Goal: Information Seeking & Learning: Check status

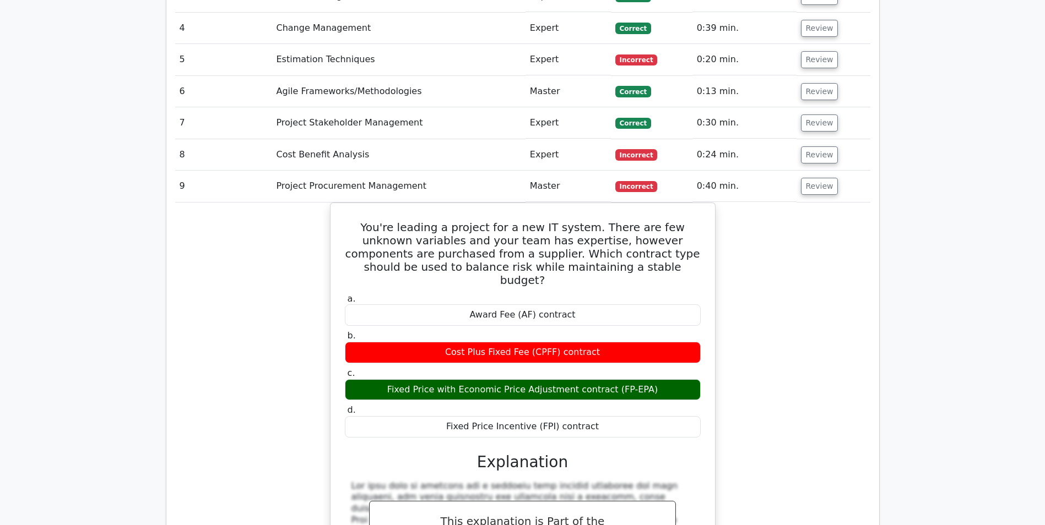
scroll to position [0, 7]
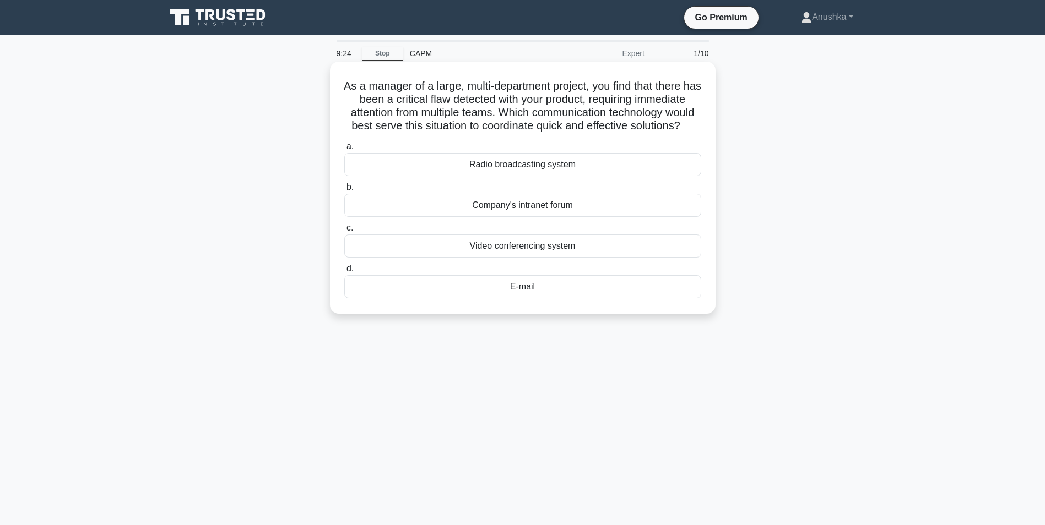
click at [543, 258] on div "Video conferencing system" at bounding box center [522, 246] width 357 height 23
click at [344, 232] on input "c. Video conferencing system" at bounding box center [344, 228] width 0 height 7
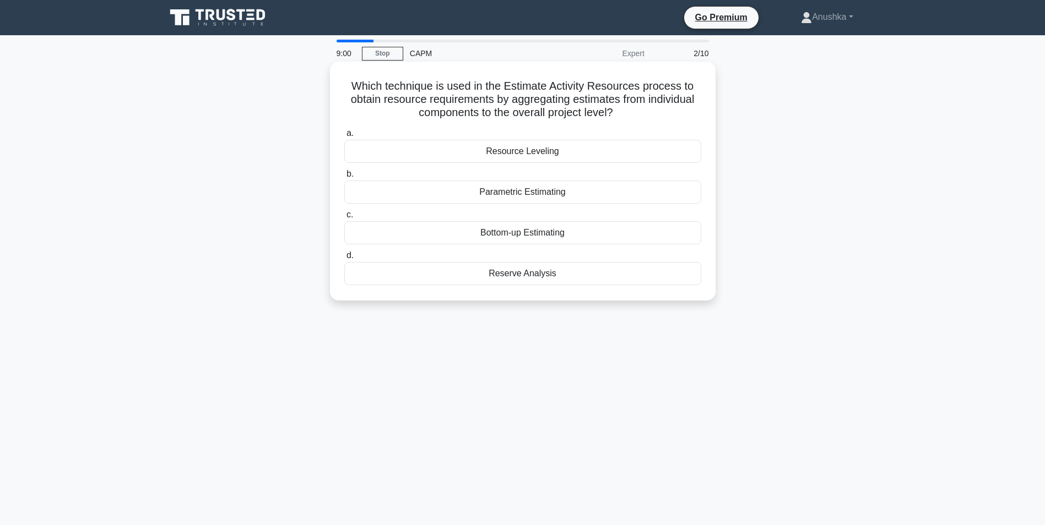
click at [563, 235] on div "Bottom-up Estimating" at bounding box center [522, 232] width 357 height 23
click at [344, 219] on input "c. Bottom-up Estimating" at bounding box center [344, 214] width 0 height 7
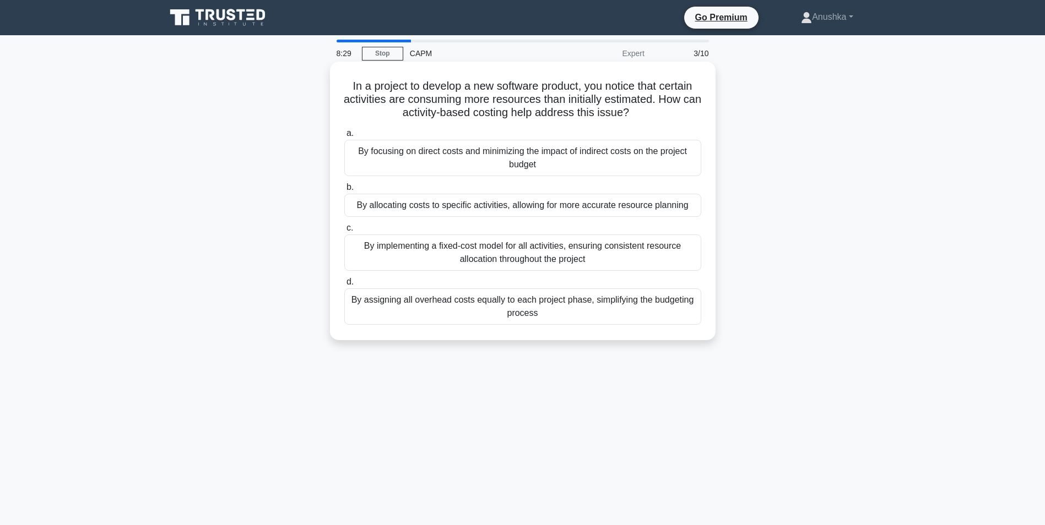
click at [572, 309] on div "By assigning all overhead costs equally to each project phase, simplifying the …" at bounding box center [522, 307] width 357 height 36
click at [344, 286] on input "d. By assigning all overhead costs equally to each project phase, simplifying t…" at bounding box center [344, 282] width 0 height 7
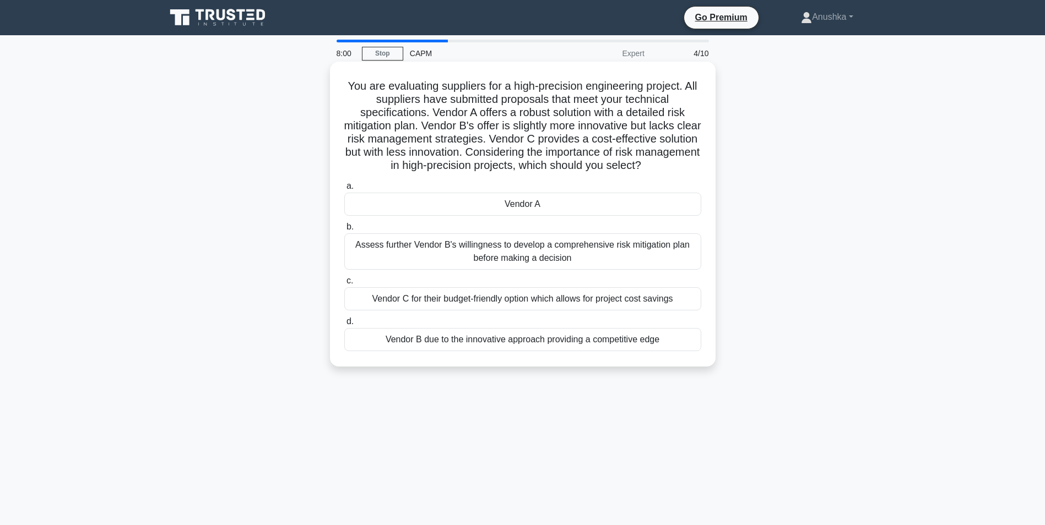
click at [579, 207] on div "Vendor A" at bounding box center [522, 204] width 357 height 23
click at [344, 190] on input "a. Vendor A" at bounding box center [344, 186] width 0 height 7
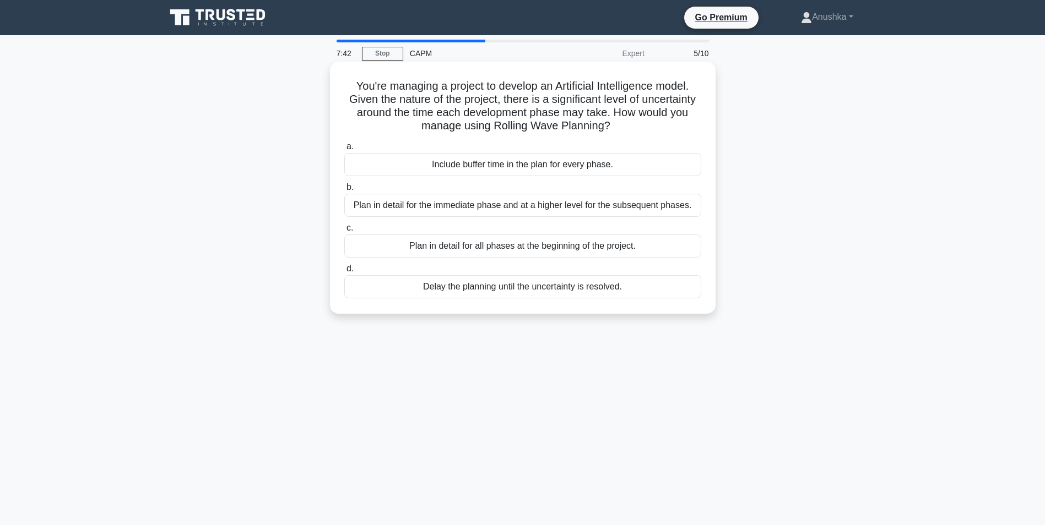
click at [515, 208] on div "Plan in detail for the immediate phase and at a higher level for the subsequent…" at bounding box center [522, 205] width 357 height 23
click at [344, 191] on input "b. Plan in detail for the immediate phase and at a higher level for the subsequ…" at bounding box center [344, 187] width 0 height 7
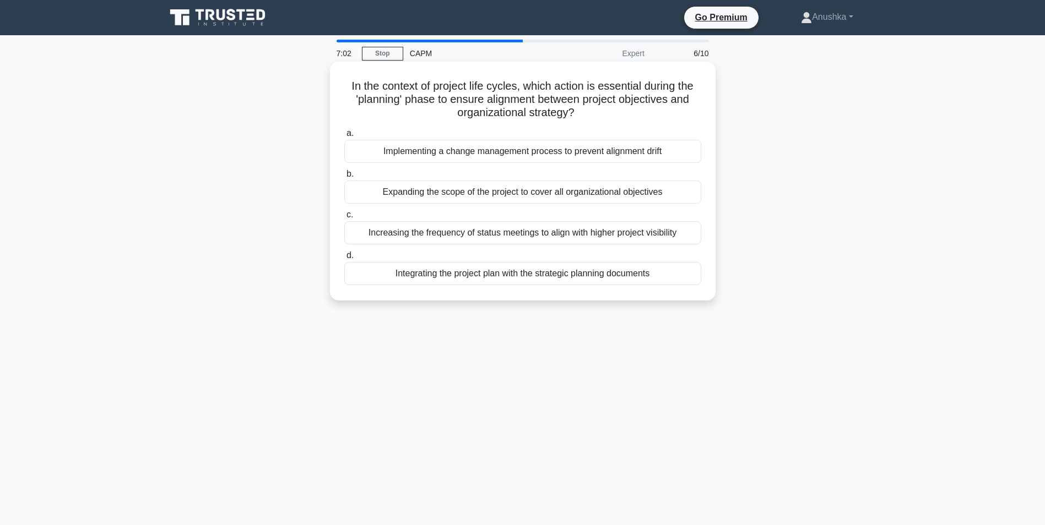
click at [539, 273] on div "Integrating the project plan with the strategic planning documents" at bounding box center [522, 273] width 357 height 23
click at [344, 259] on input "d. Integrating the project plan with the strategic planning documents" at bounding box center [344, 255] width 0 height 7
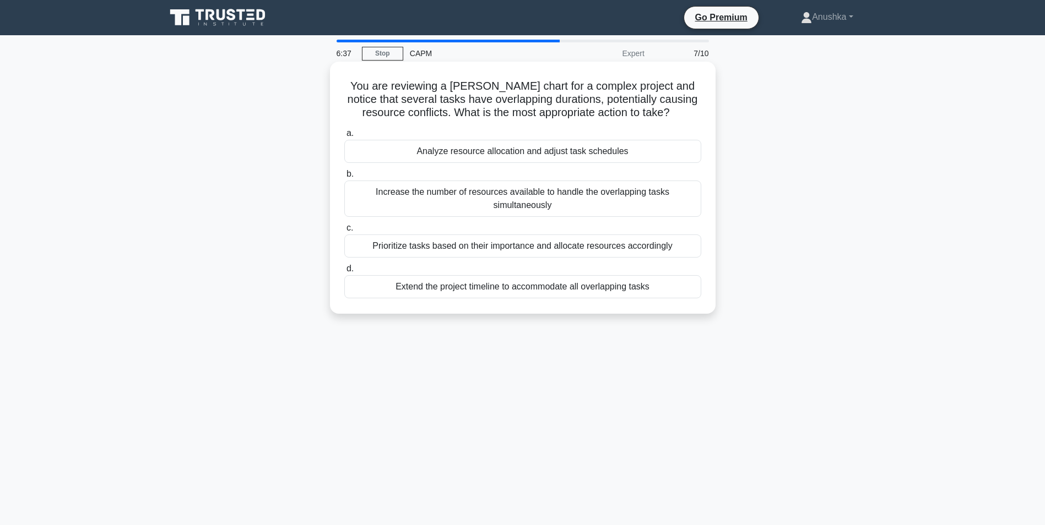
click at [507, 249] on div "Prioritize tasks based on their importance and allocate resources accordingly" at bounding box center [522, 246] width 357 height 23
click at [344, 232] on input "c. Prioritize tasks based on their importance and allocate resources accordingly" at bounding box center [344, 228] width 0 height 7
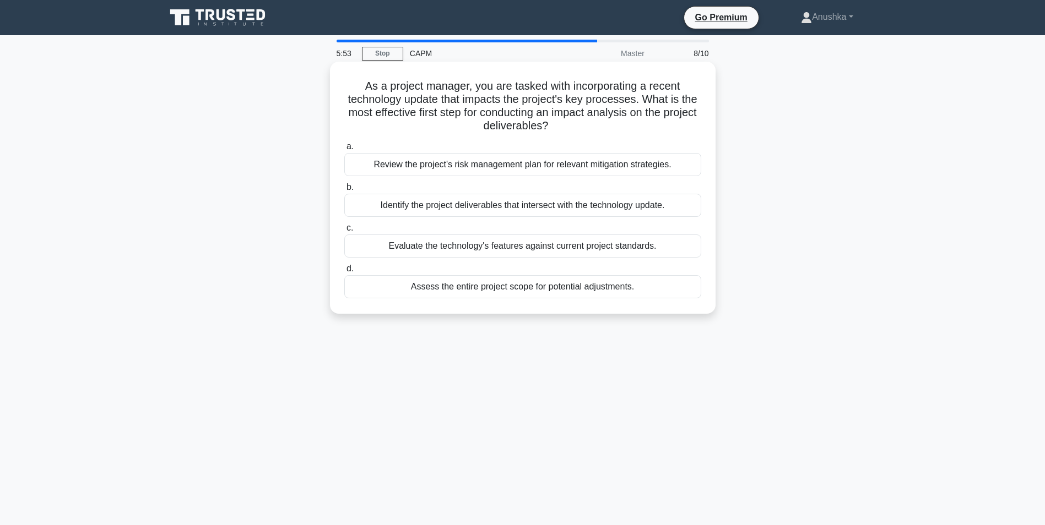
click at [536, 207] on div "Identify the project deliverables that intersect with the technology update." at bounding box center [522, 205] width 357 height 23
click at [344, 191] on input "b. Identify the project deliverables that intersect with the technology update." at bounding box center [344, 187] width 0 height 7
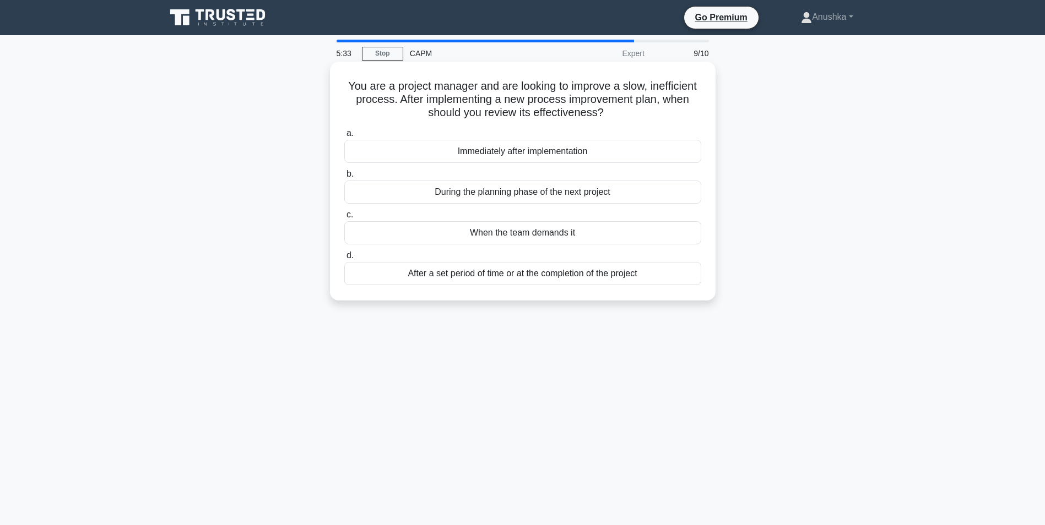
click at [538, 153] on div "Immediately after implementation" at bounding box center [522, 151] width 357 height 23
click at [344, 137] on input "a. Immediately after implementation" at bounding box center [344, 133] width 0 height 7
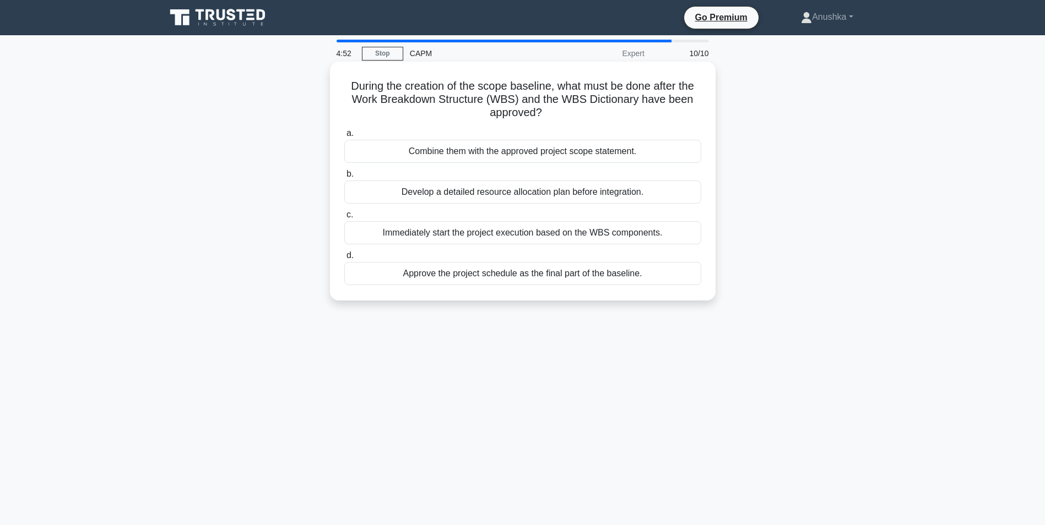
click at [592, 152] on div "Combine them with the approved project scope statement." at bounding box center [522, 151] width 357 height 23
click at [344, 137] on input "a. Combine them with the approved project scope statement." at bounding box center [344, 133] width 0 height 7
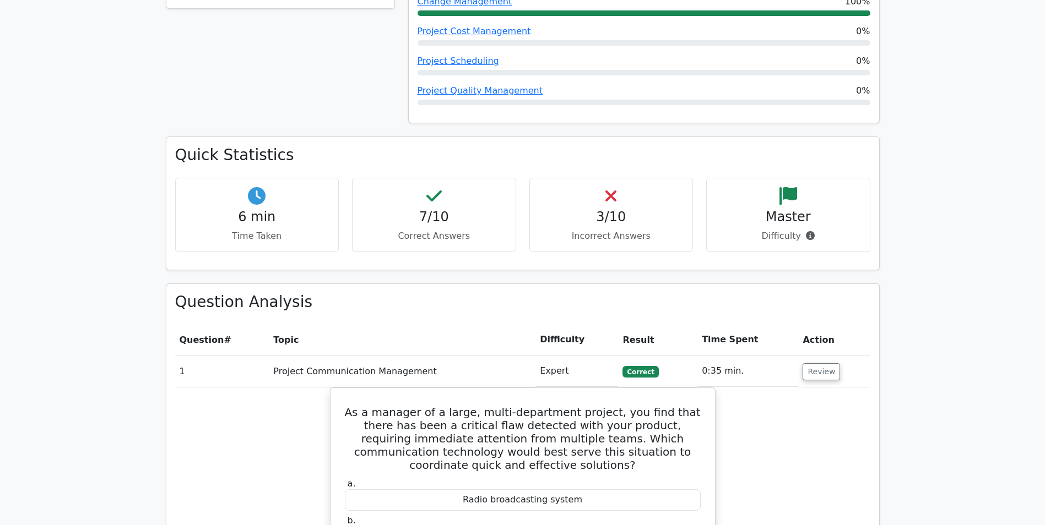
scroll to position [661, 0]
click at [823, 361] on button "Review" at bounding box center [820, 369] width 37 height 17
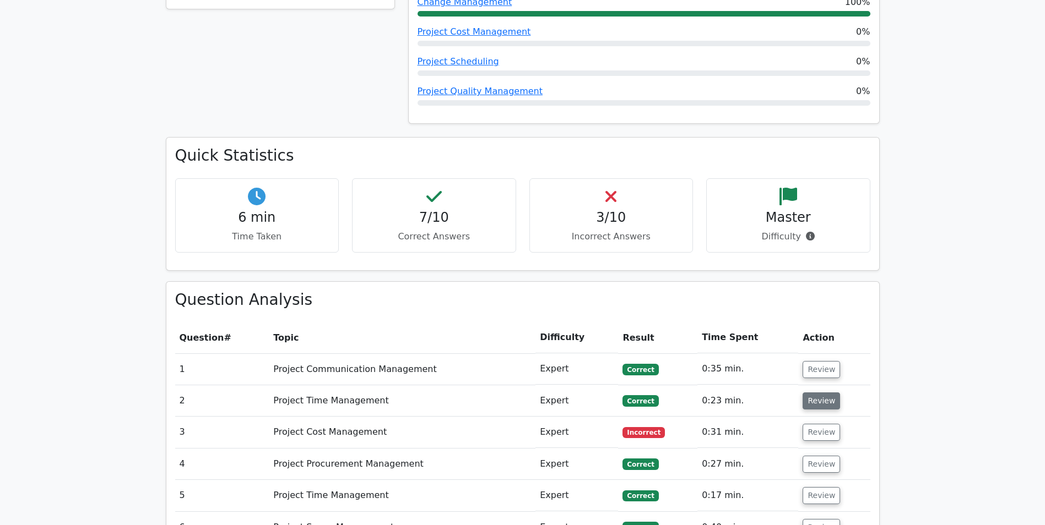
click at [820, 393] on button "Review" at bounding box center [820, 401] width 37 height 17
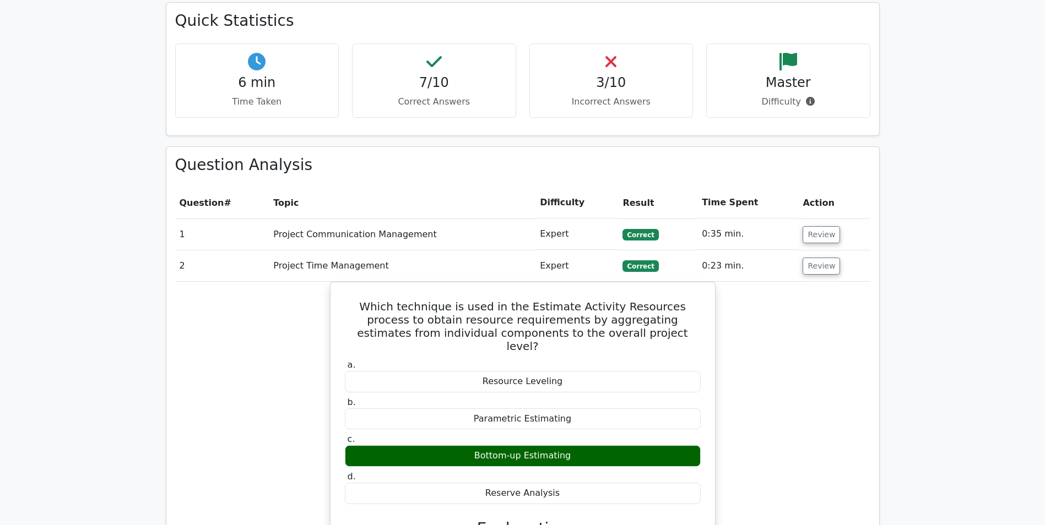
scroll to position [826, 0]
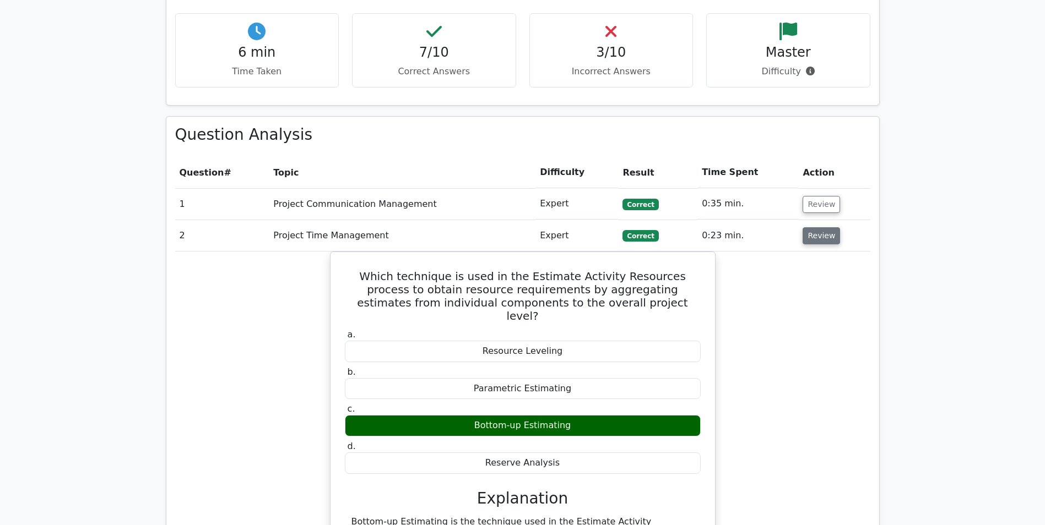
click at [826, 227] on button "Review" at bounding box center [820, 235] width 37 height 17
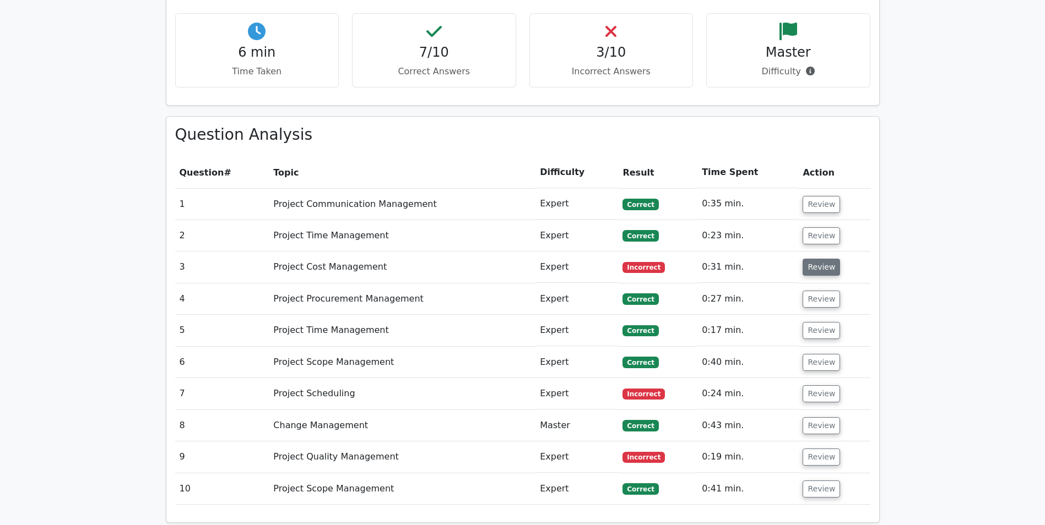
click at [811, 259] on button "Review" at bounding box center [820, 267] width 37 height 17
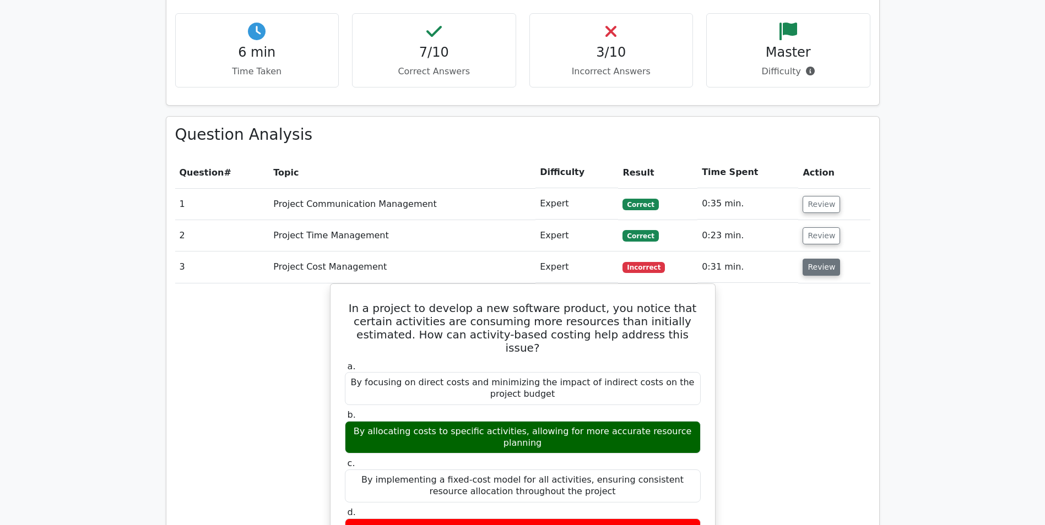
click at [806, 259] on button "Review" at bounding box center [820, 267] width 37 height 17
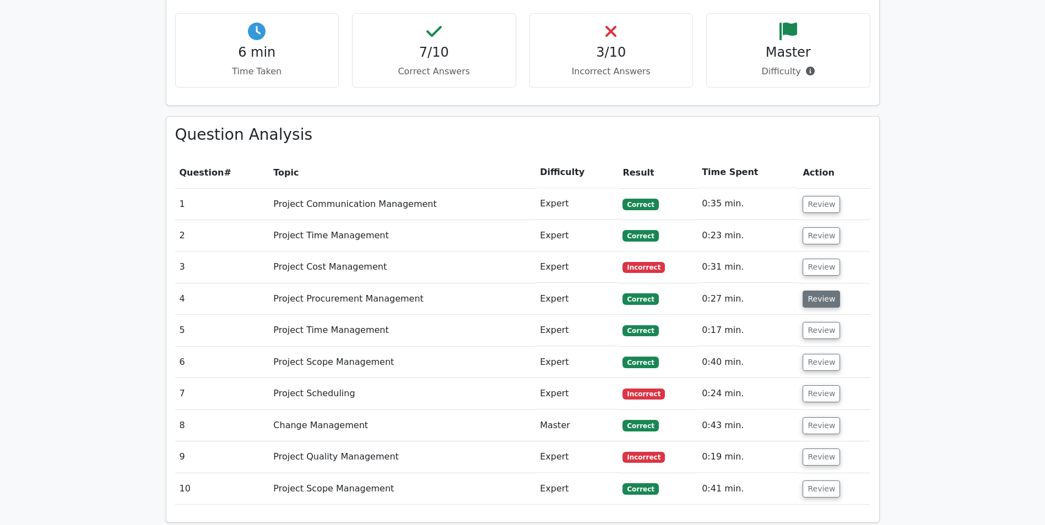
click at [818, 291] on button "Review" at bounding box center [820, 299] width 37 height 17
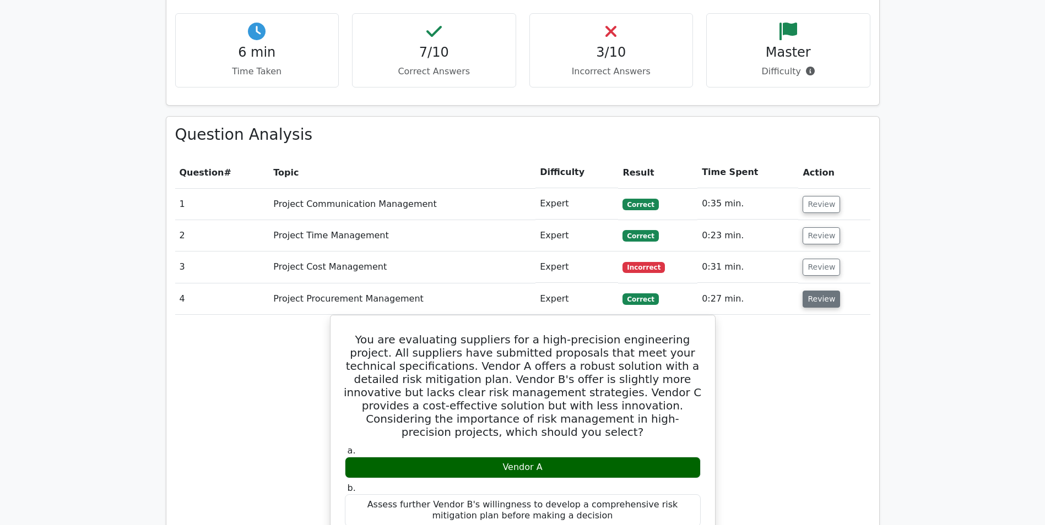
click at [818, 291] on button "Review" at bounding box center [820, 299] width 37 height 17
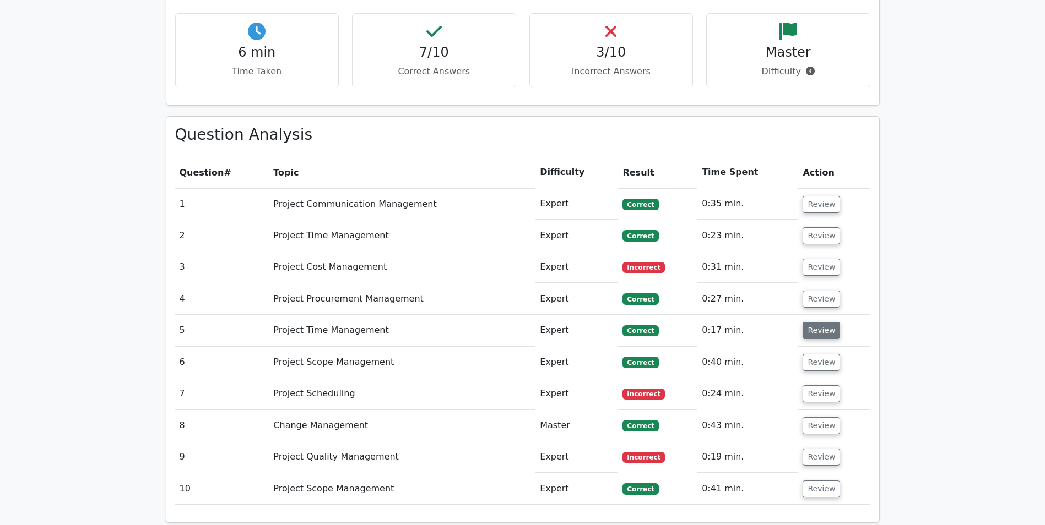
click at [818, 322] on button "Review" at bounding box center [820, 330] width 37 height 17
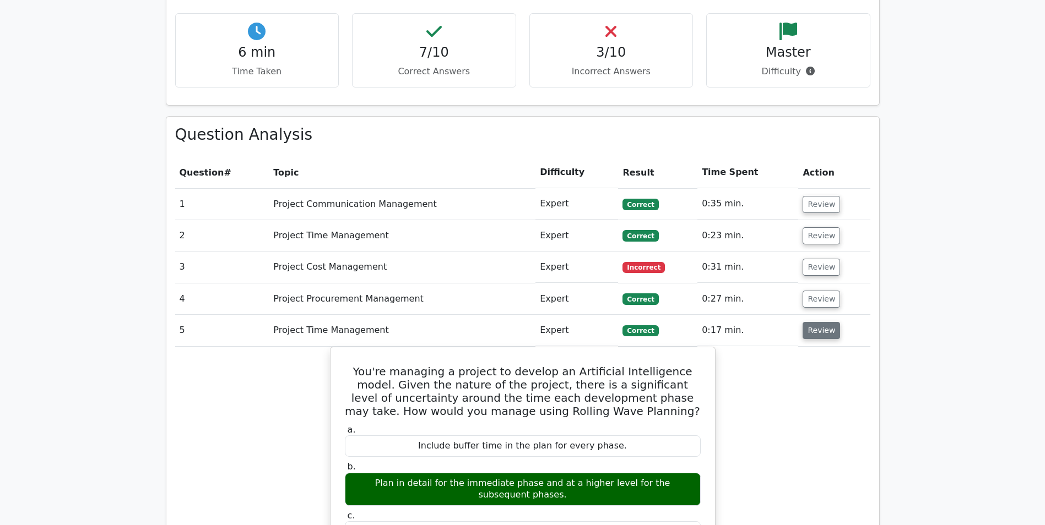
click at [818, 322] on button "Review" at bounding box center [820, 330] width 37 height 17
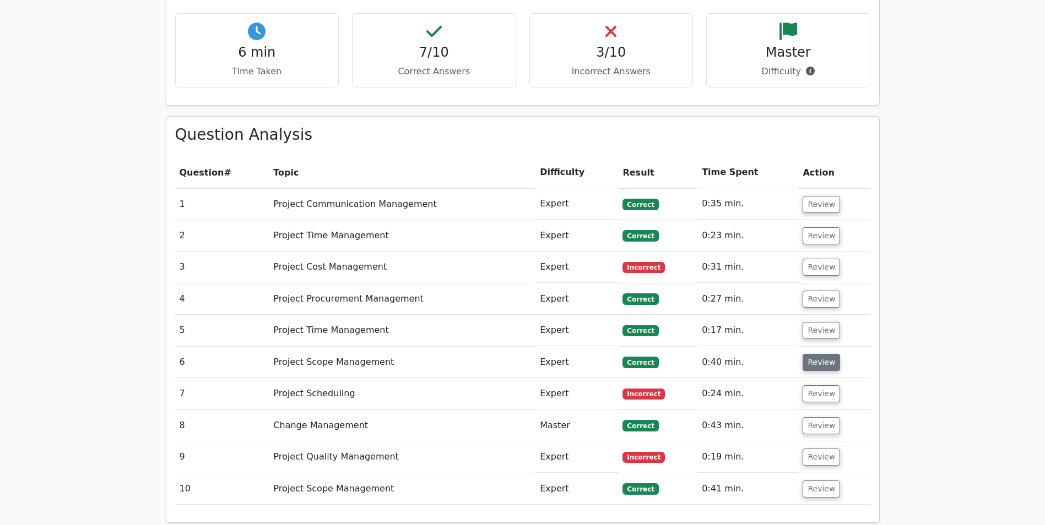
click at [818, 354] on button "Review" at bounding box center [820, 362] width 37 height 17
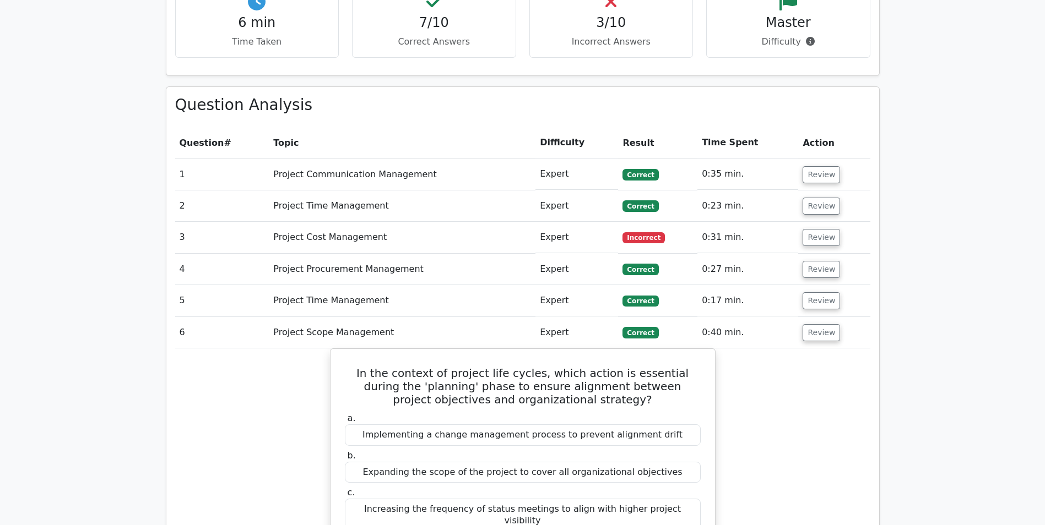
scroll to position [881, 0]
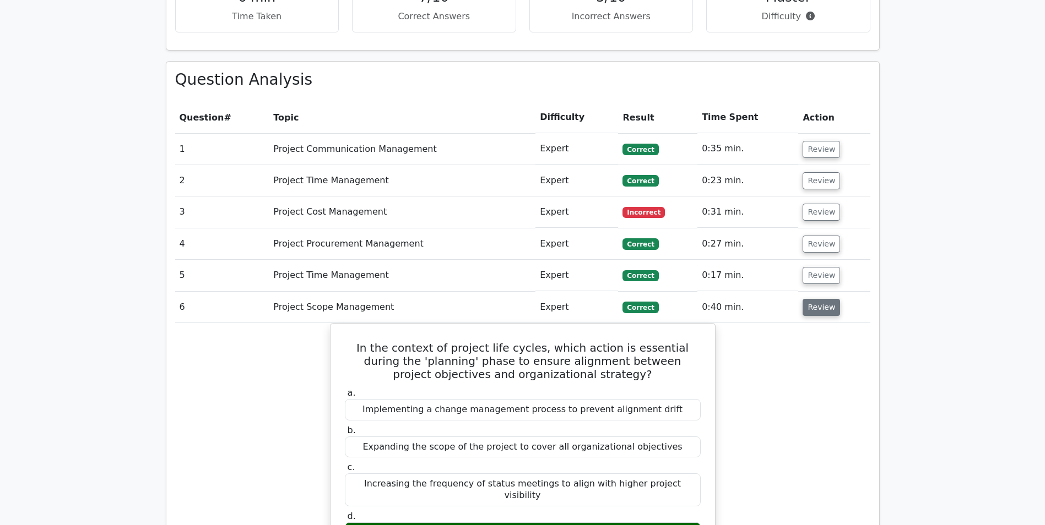
click at [812, 299] on button "Review" at bounding box center [820, 307] width 37 height 17
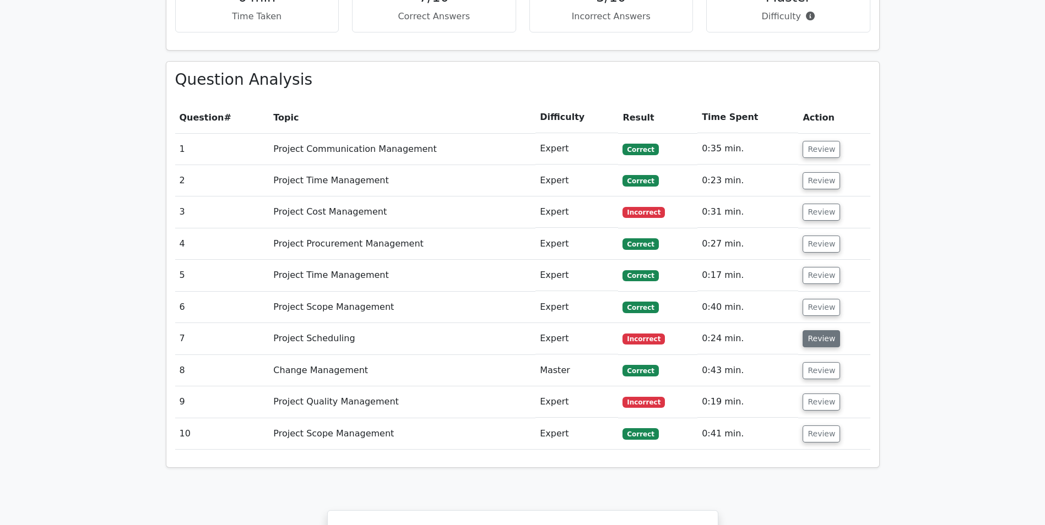
click at [812, 330] on button "Review" at bounding box center [820, 338] width 37 height 17
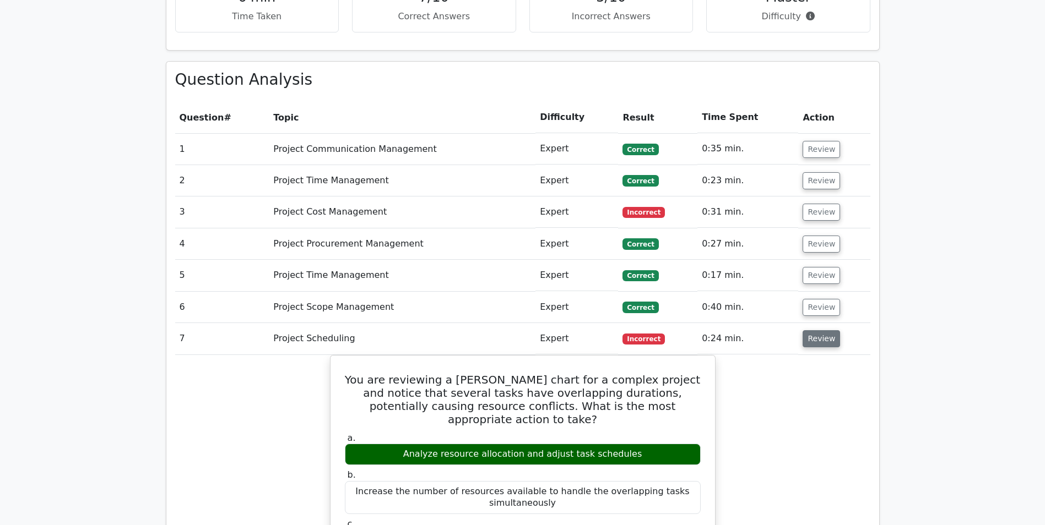
click at [827, 330] on button "Review" at bounding box center [820, 338] width 37 height 17
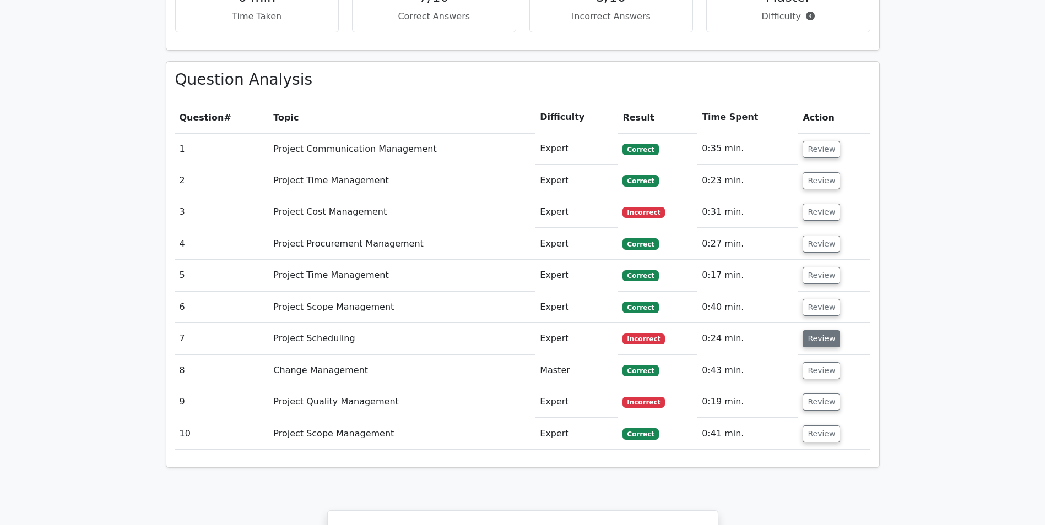
click at [827, 330] on button "Review" at bounding box center [820, 338] width 37 height 17
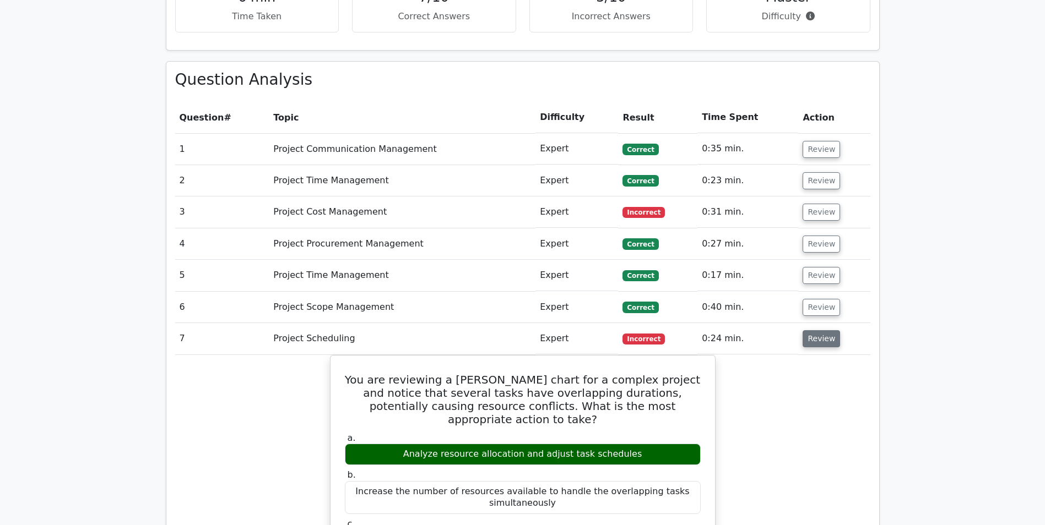
click at [822, 330] on button "Review" at bounding box center [820, 338] width 37 height 17
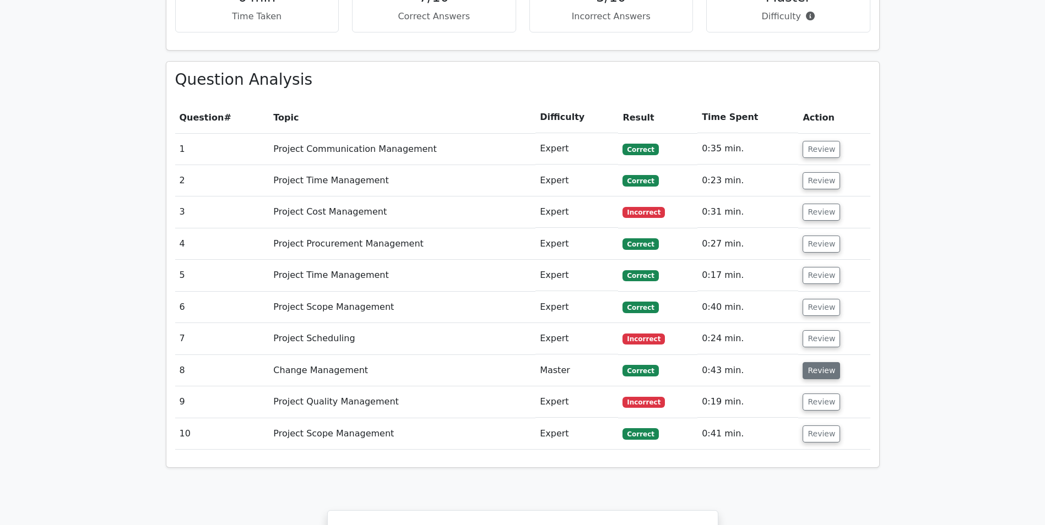
click at [821, 362] on button "Review" at bounding box center [820, 370] width 37 height 17
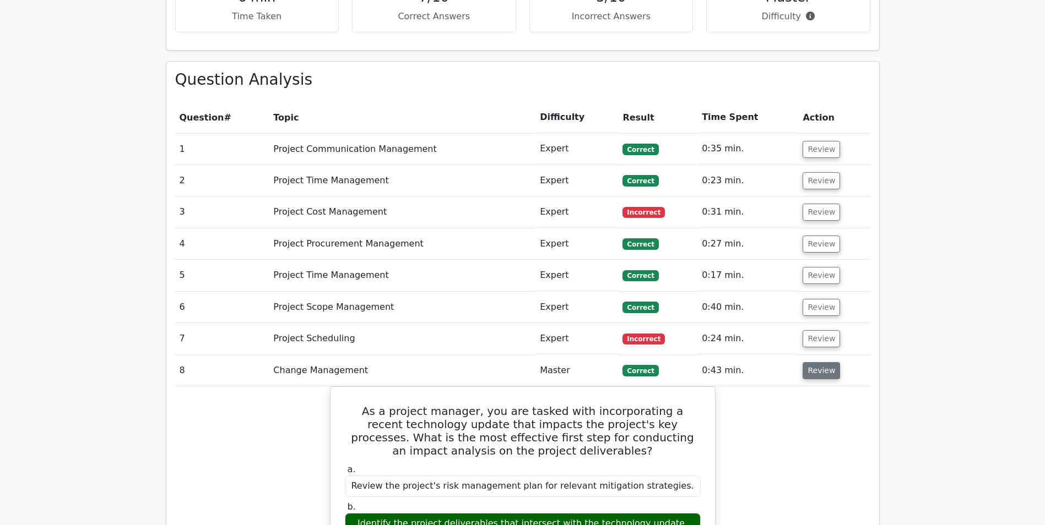
click at [820, 362] on button "Review" at bounding box center [820, 370] width 37 height 17
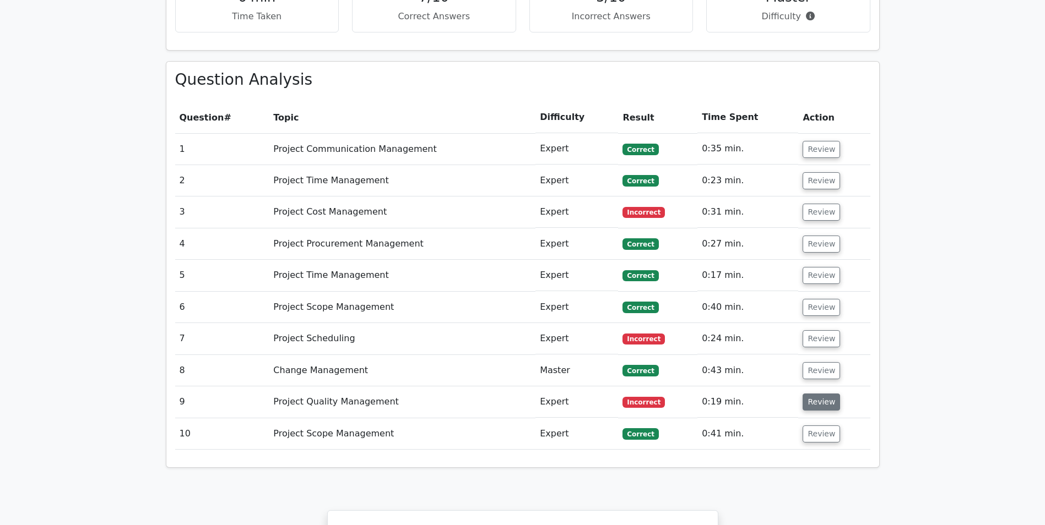
click at [819, 394] on button "Review" at bounding box center [820, 402] width 37 height 17
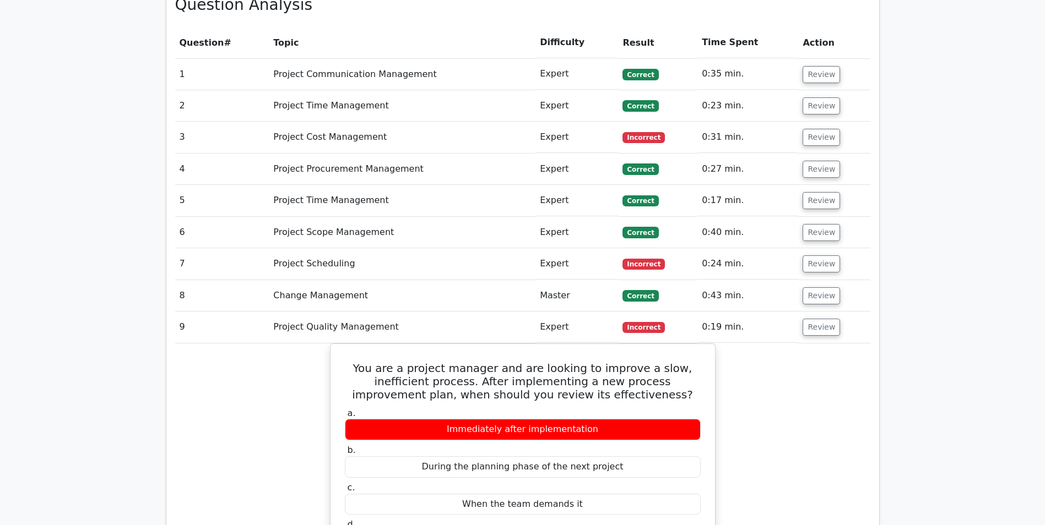
scroll to position [936, 0]
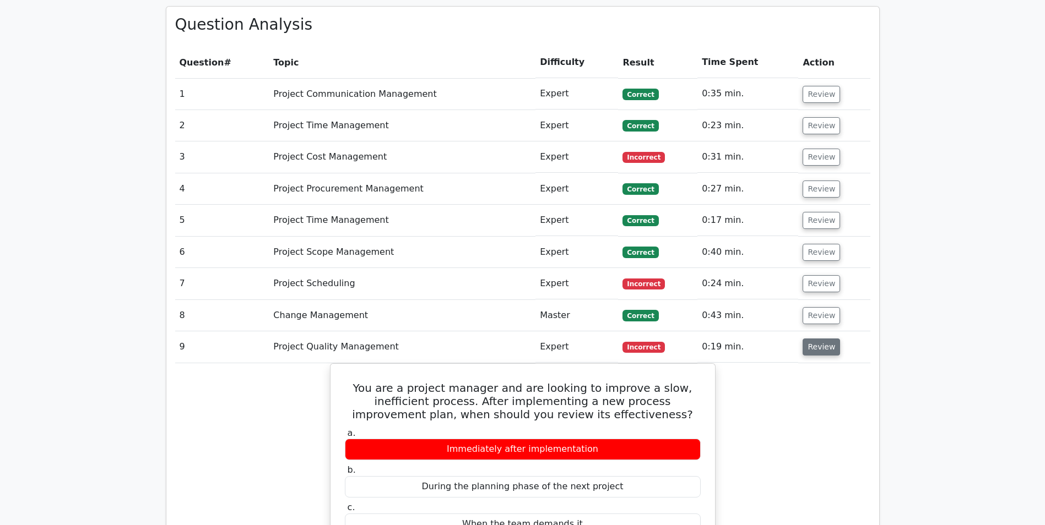
click at [812, 339] on button "Review" at bounding box center [820, 347] width 37 height 17
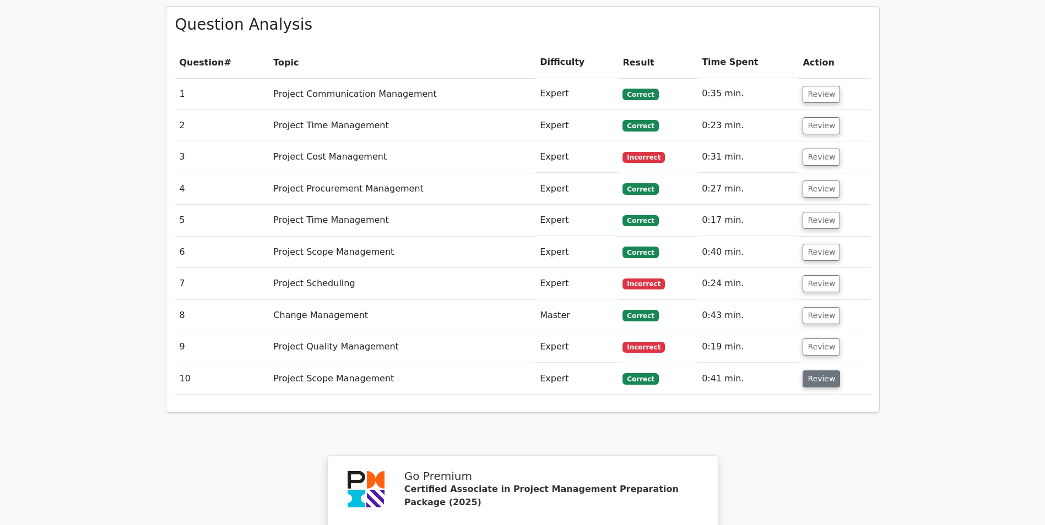
click at [813, 371] on button "Review" at bounding box center [820, 379] width 37 height 17
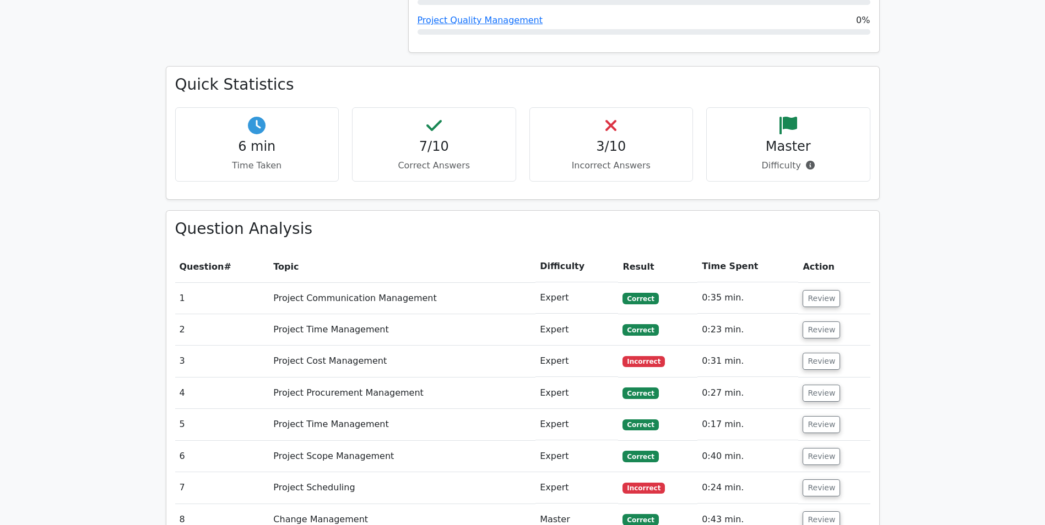
scroll to position [716, 0]
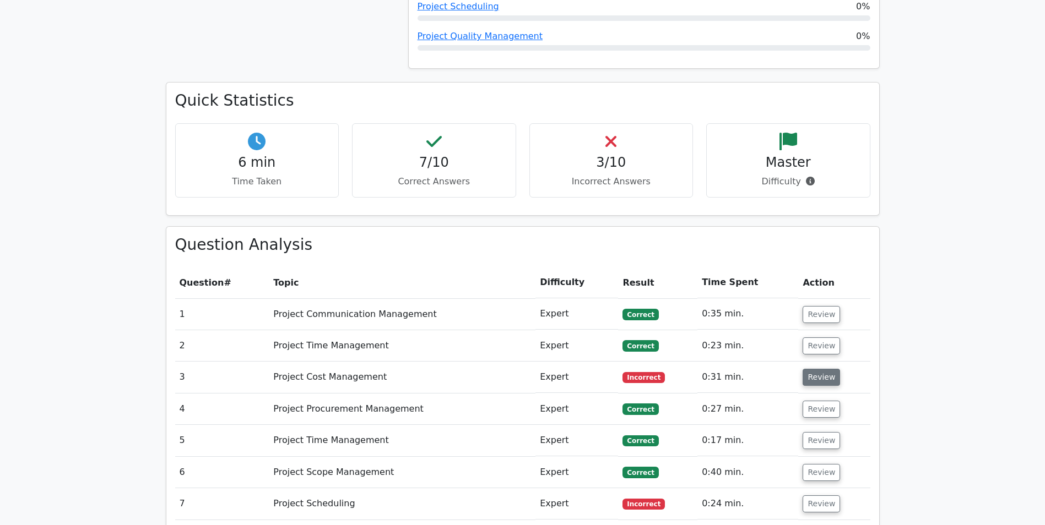
click at [817, 369] on button "Review" at bounding box center [820, 377] width 37 height 17
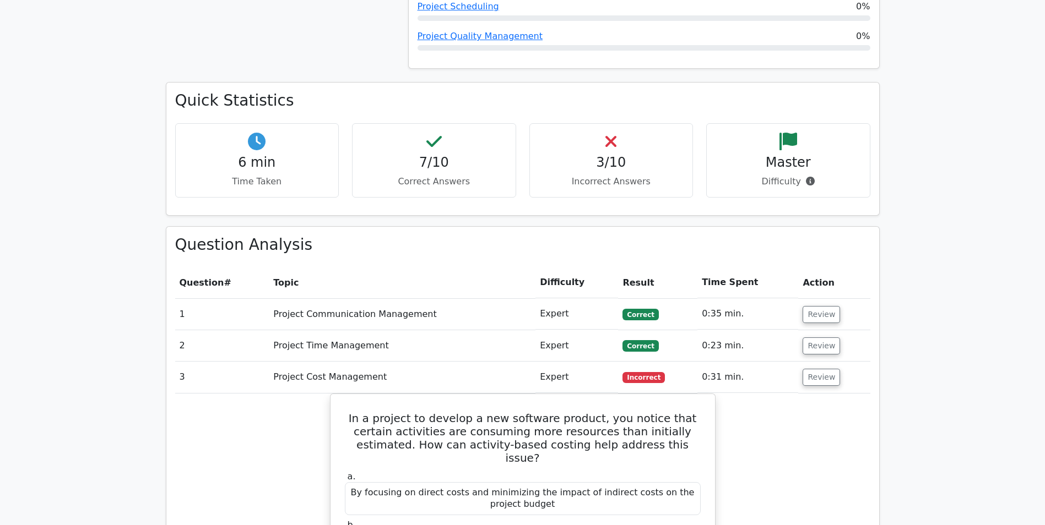
drag, startPoint x: 763, startPoint y: 238, endPoint x: 769, endPoint y: 239, distance: 5.5
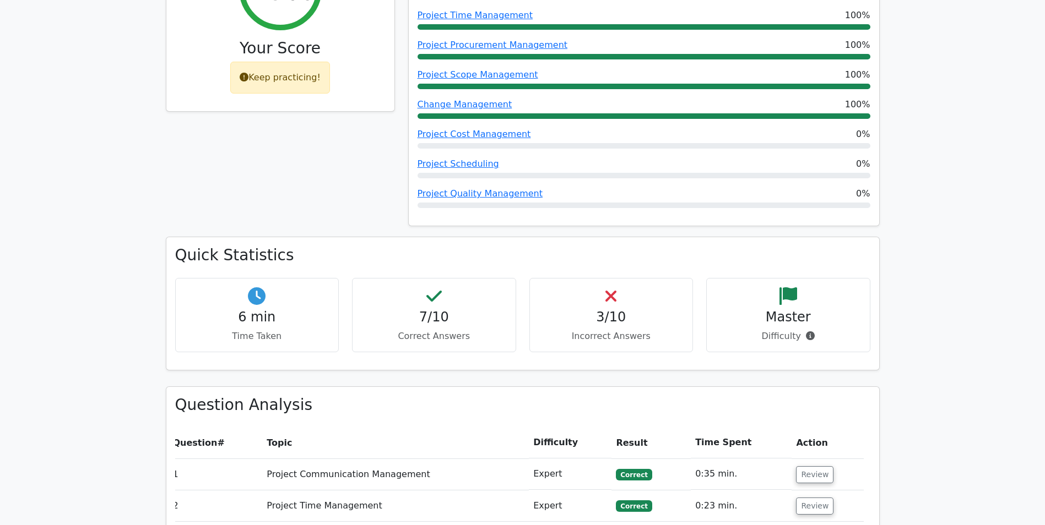
scroll to position [551, 0]
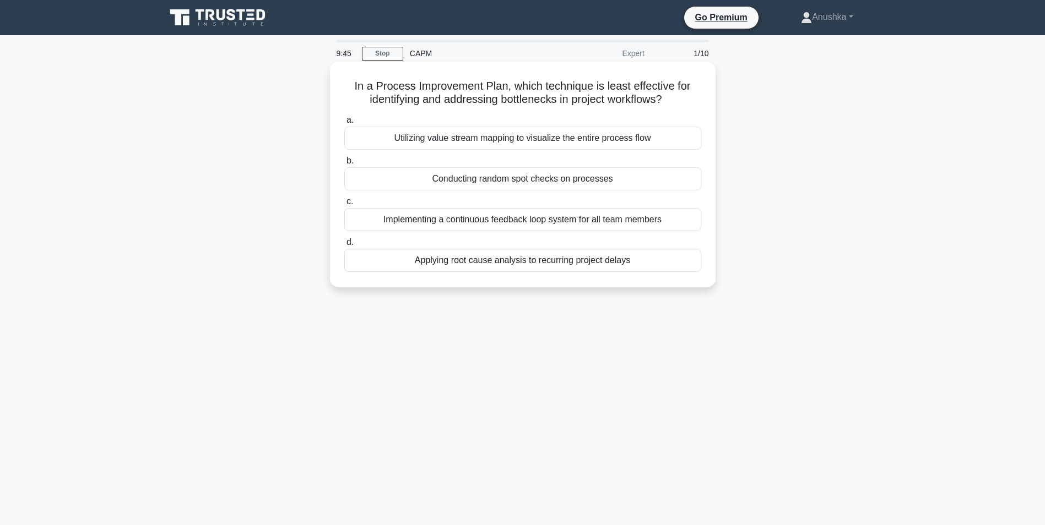
click at [538, 182] on div "Conducting random spot checks on processes" at bounding box center [522, 178] width 357 height 23
click at [344, 165] on input "b. Conducting random spot checks on processes" at bounding box center [344, 161] width 0 height 7
click at [620, 138] on div "Critical requirements that must be included for the project to succeed." at bounding box center [522, 138] width 357 height 23
click at [344, 124] on input "a. Critical requirements that must be included for the project to succeed." at bounding box center [344, 120] width 0 height 7
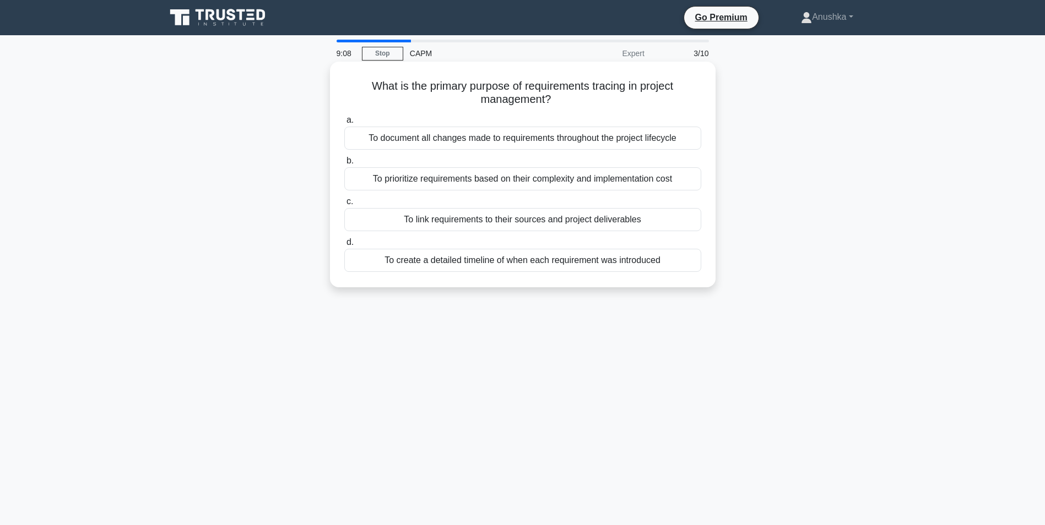
click at [580, 224] on div "To link requirements to their sources and project deliverables" at bounding box center [522, 219] width 357 height 23
click at [344, 205] on input "c. To link requirements to their sources and project deliverables" at bounding box center [344, 201] width 0 height 7
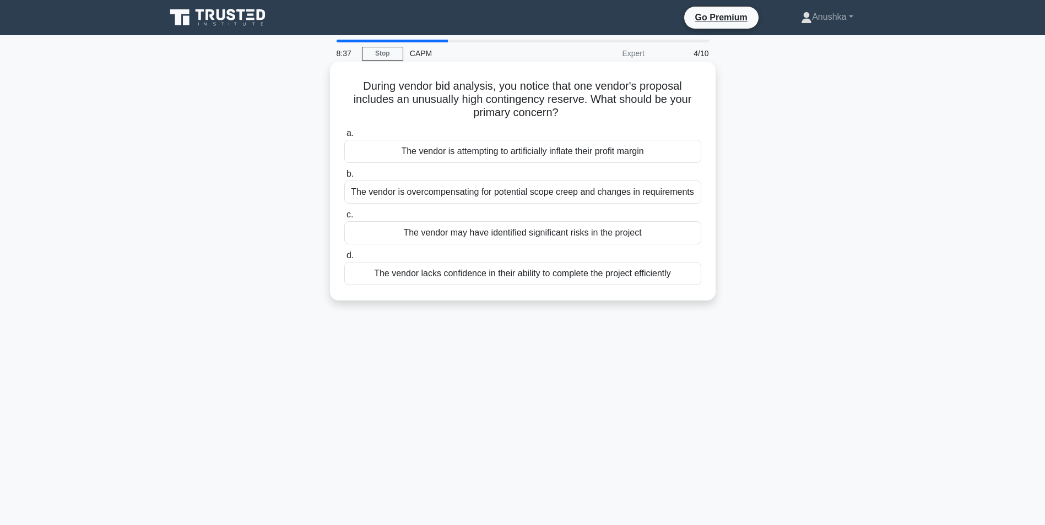
click at [620, 231] on div "The vendor may have identified significant risks in the project" at bounding box center [522, 232] width 357 height 23
click at [344, 219] on input "c. The vendor may have identified significant risks in the project" at bounding box center [344, 214] width 0 height 7
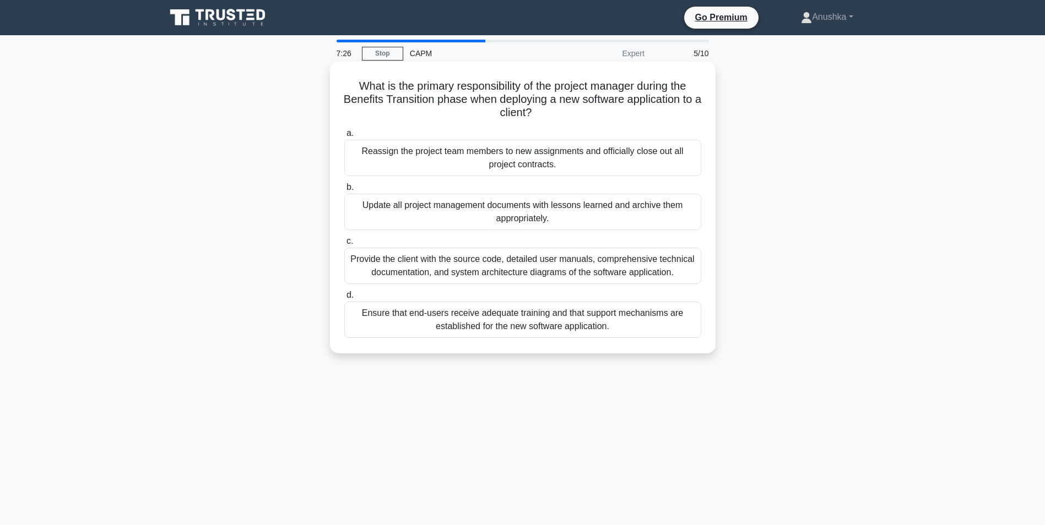
click at [543, 326] on div "Ensure that end-users receive adequate training and that support mechanisms are…" at bounding box center [522, 320] width 357 height 36
click at [344, 299] on input "d. Ensure that end-users receive adequate training and that support mechanisms …" at bounding box center [344, 295] width 0 height 7
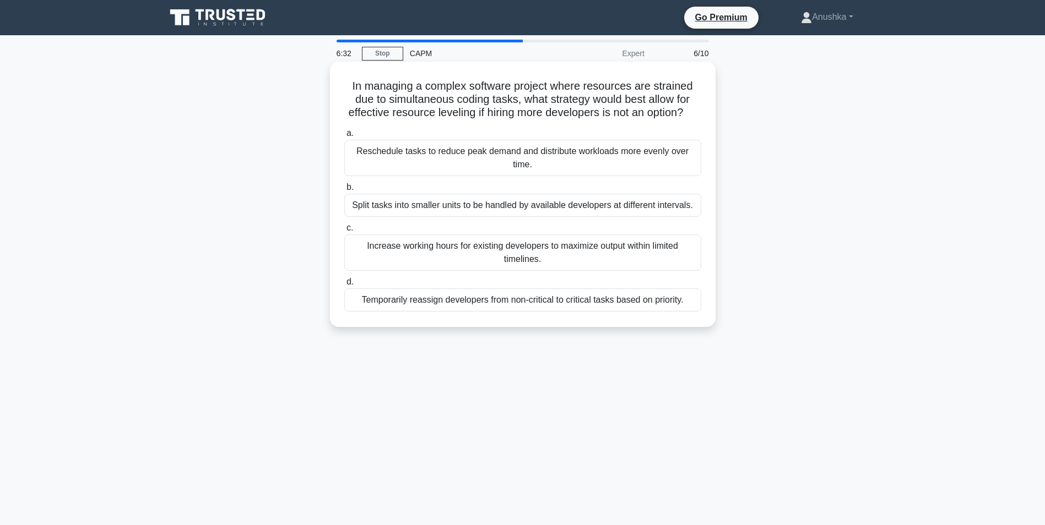
click at [550, 312] on div "Temporarily reassign developers from non-critical to critical tasks based on pr…" at bounding box center [522, 300] width 357 height 23
click at [344, 286] on input "d. Temporarily reassign developers from non-critical to critical tasks based on…" at bounding box center [344, 282] width 0 height 7
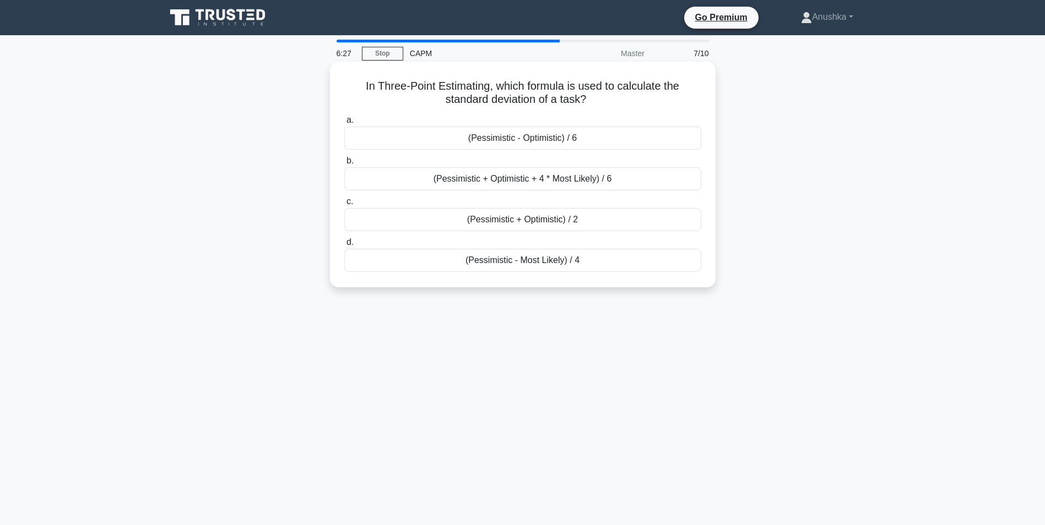
click at [576, 138] on div "(Pessimistic - Optimistic) / 6" at bounding box center [522, 138] width 357 height 23
click at [344, 124] on input "a. (Pessimistic - Optimistic) / 6" at bounding box center [344, 120] width 0 height 7
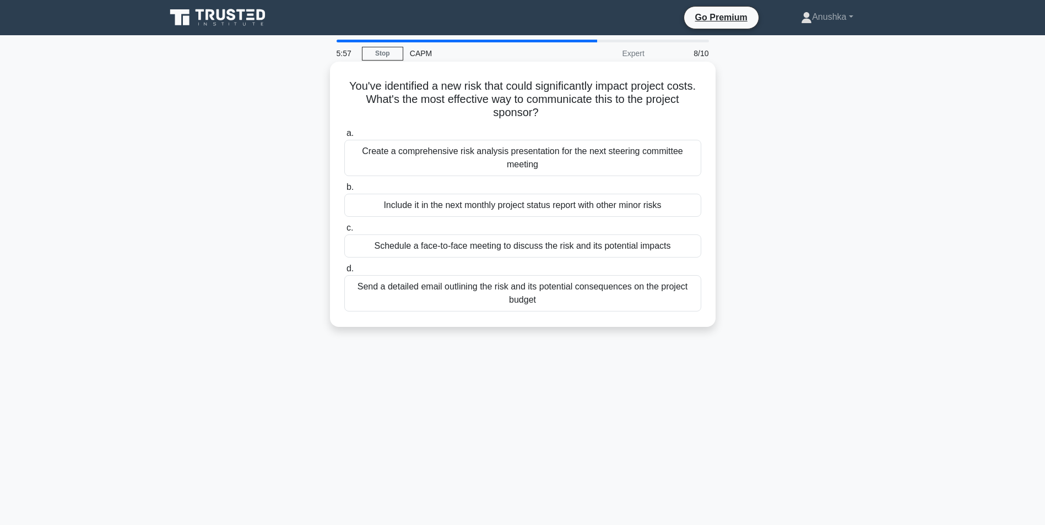
click at [582, 248] on div "Schedule a face-to-face meeting to discuss the risk and its potential impacts" at bounding box center [522, 246] width 357 height 23
click at [344, 232] on input "c. Schedule a face-to-face meeting to discuss the risk and its potential impacts" at bounding box center [344, 228] width 0 height 7
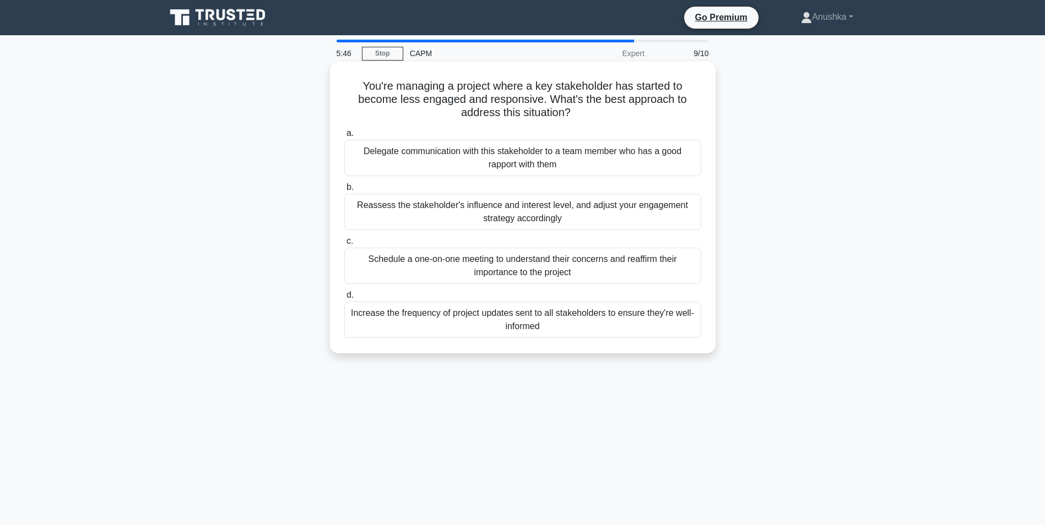
click at [592, 266] on div "Schedule a one-on-one meeting to understand their concerns and reaffirm their i…" at bounding box center [522, 266] width 357 height 36
click at [344, 245] on input "c. Schedule a one-on-one meeting to understand their concerns and reaffirm thei…" at bounding box center [344, 241] width 0 height 7
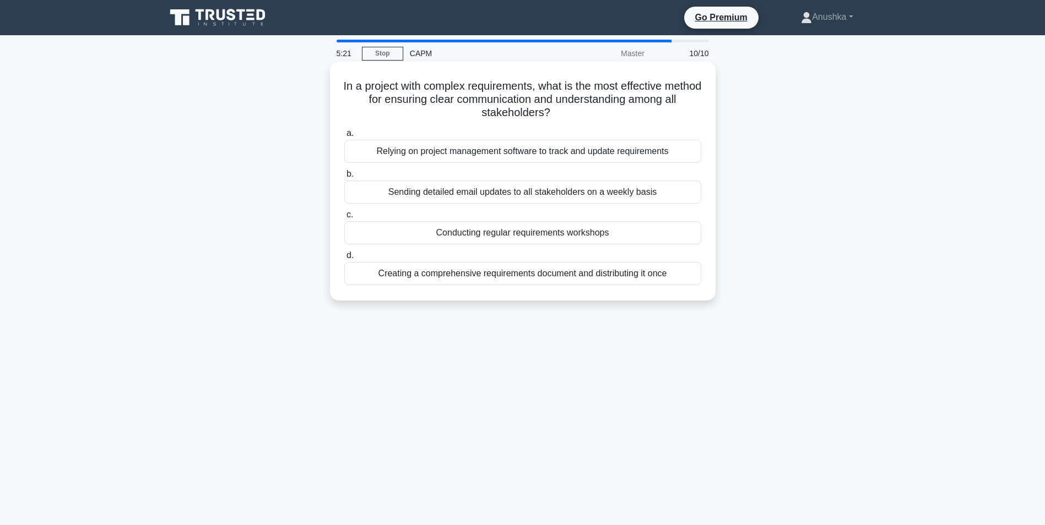
click at [587, 231] on div "Conducting regular requirements workshops" at bounding box center [522, 232] width 357 height 23
click at [344, 219] on input "c. Conducting regular requirements workshops" at bounding box center [344, 214] width 0 height 7
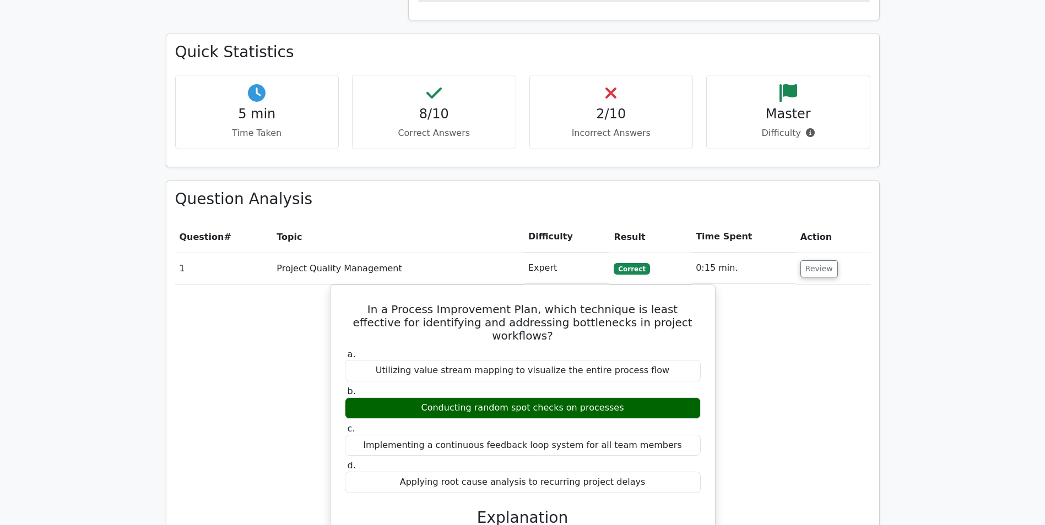
scroll to position [771, 0]
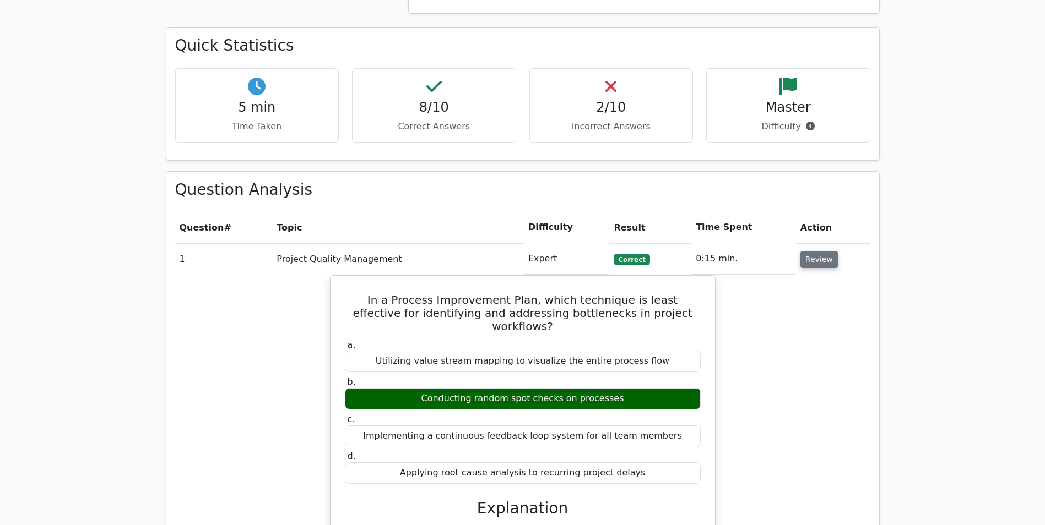
click at [819, 251] on button "Review" at bounding box center [818, 259] width 37 height 17
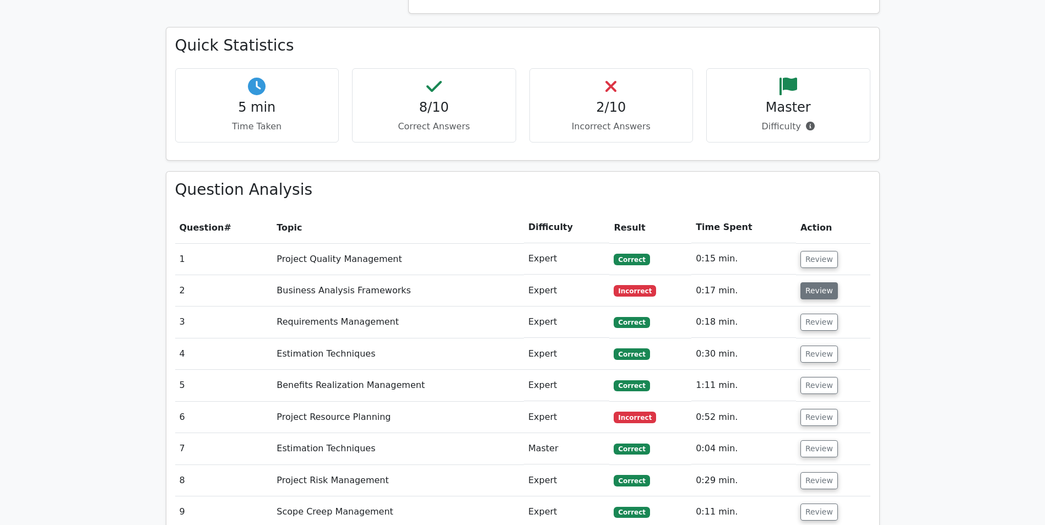
click at [807, 283] on button "Review" at bounding box center [818, 291] width 37 height 17
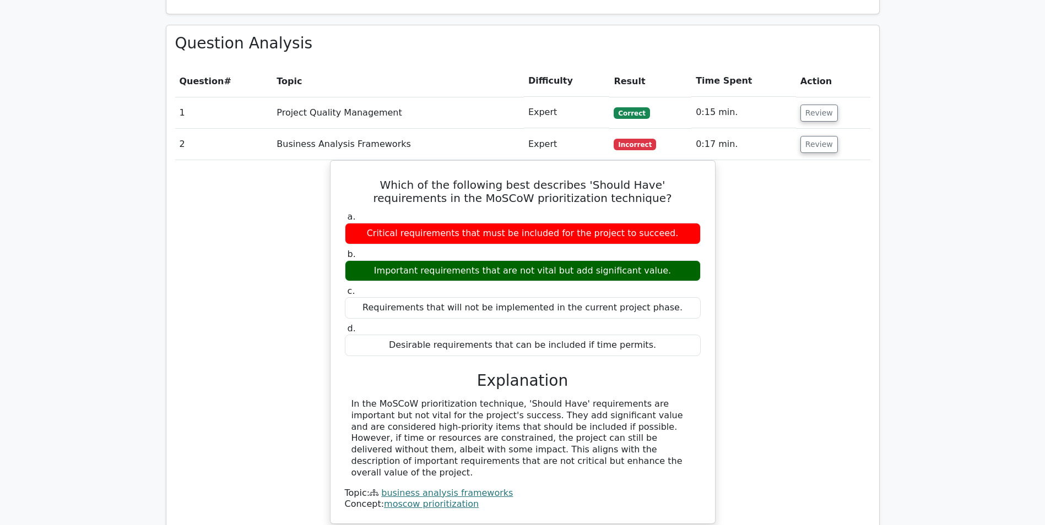
scroll to position [936, 0]
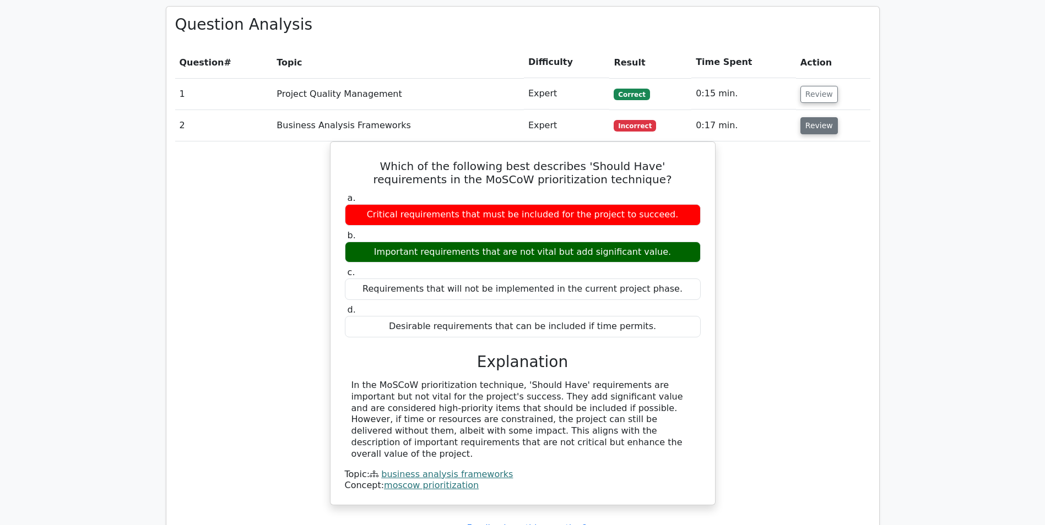
click at [822, 117] on button "Review" at bounding box center [818, 125] width 37 height 17
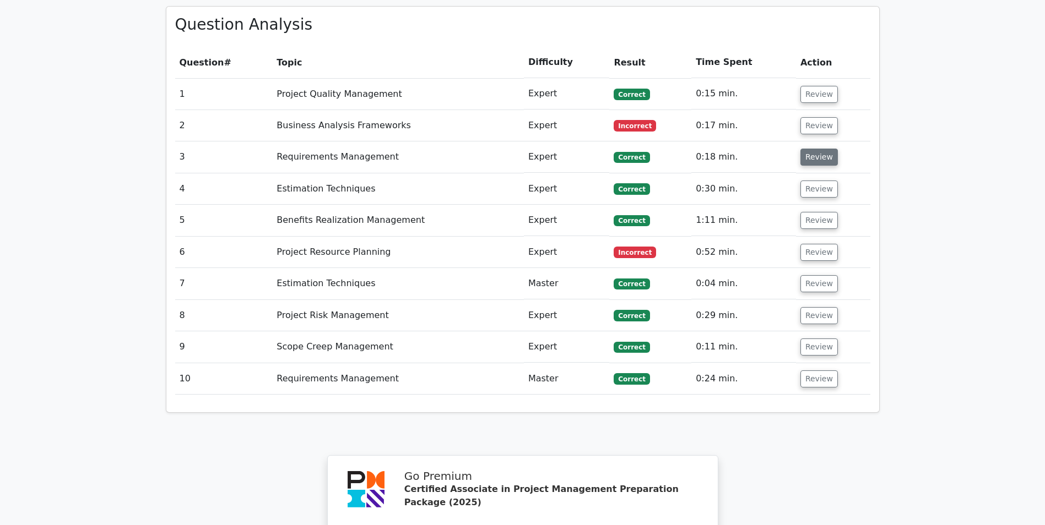
click at [817, 149] on button "Review" at bounding box center [818, 157] width 37 height 17
click at [818, 149] on button "Review" at bounding box center [818, 157] width 37 height 17
click at [816, 149] on button "Review" at bounding box center [818, 157] width 37 height 17
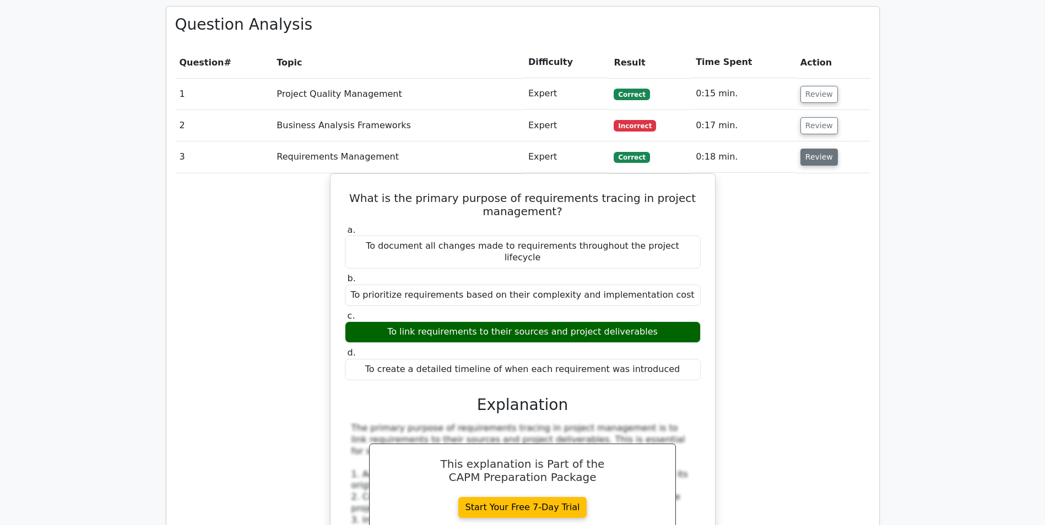
click at [816, 149] on button "Review" at bounding box center [818, 157] width 37 height 17
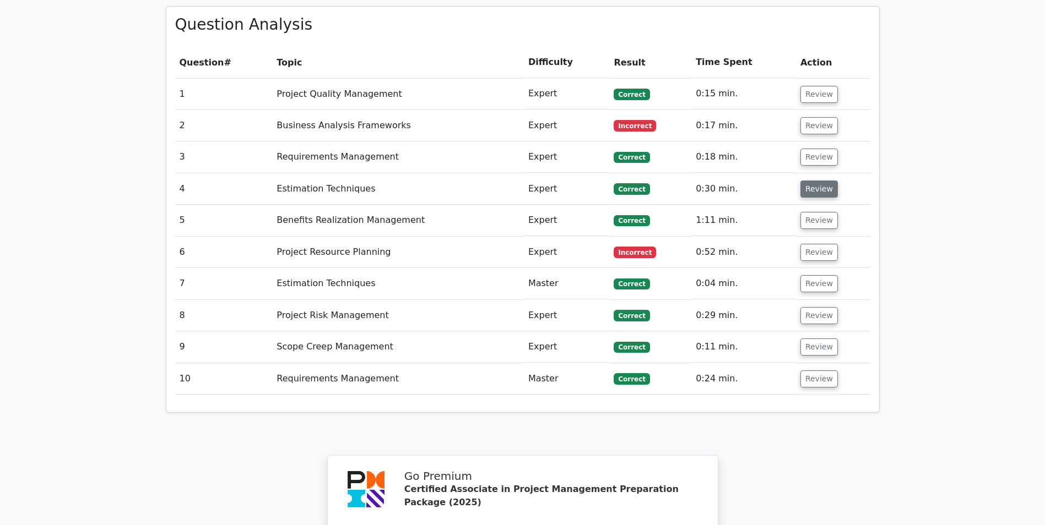
click at [816, 181] on button "Review" at bounding box center [818, 189] width 37 height 17
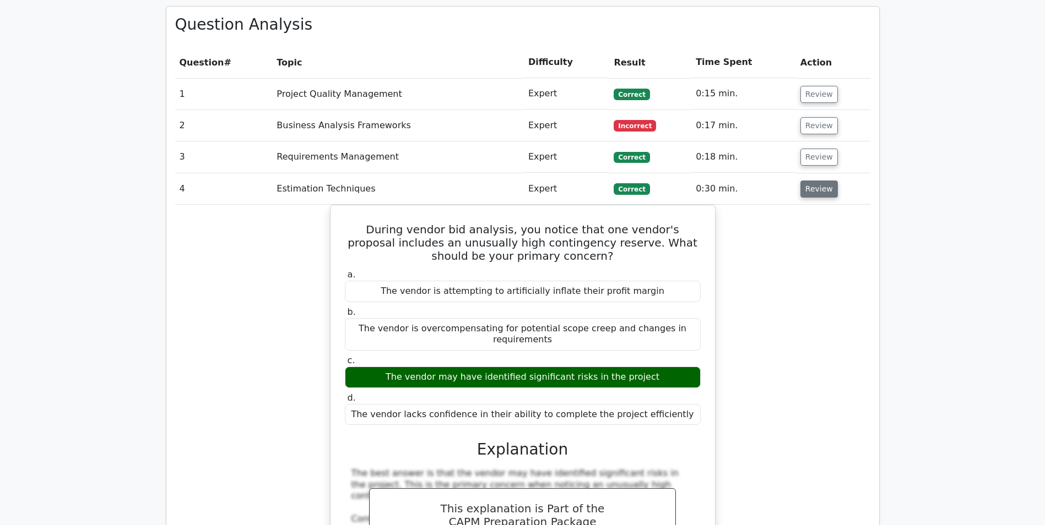
click at [808, 181] on button "Review" at bounding box center [818, 189] width 37 height 17
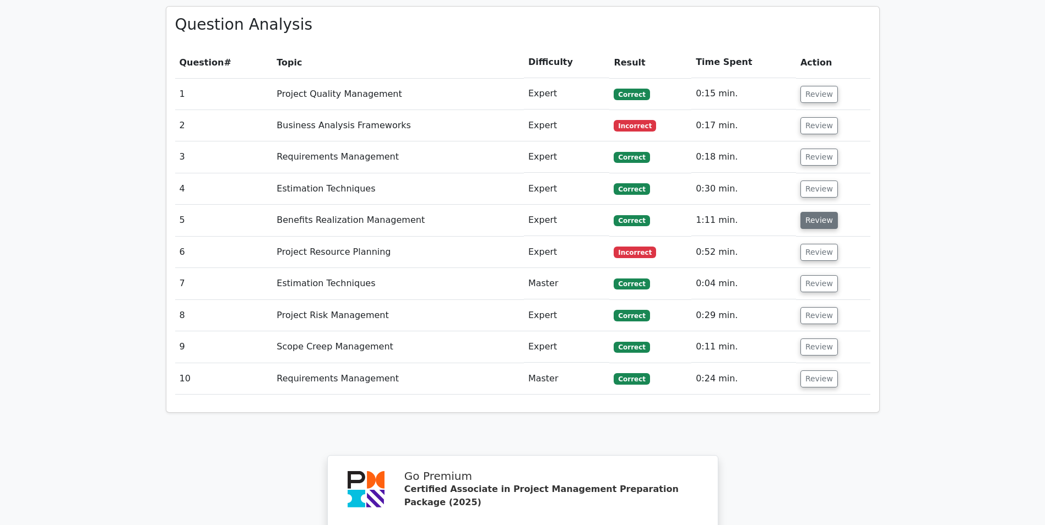
click at [815, 212] on button "Review" at bounding box center [818, 220] width 37 height 17
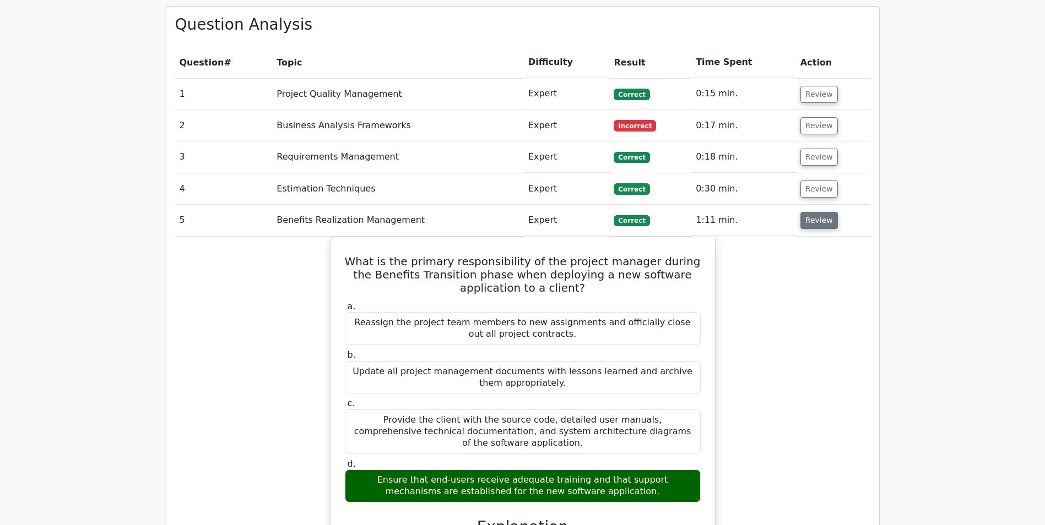
click at [819, 212] on button "Review" at bounding box center [818, 220] width 37 height 17
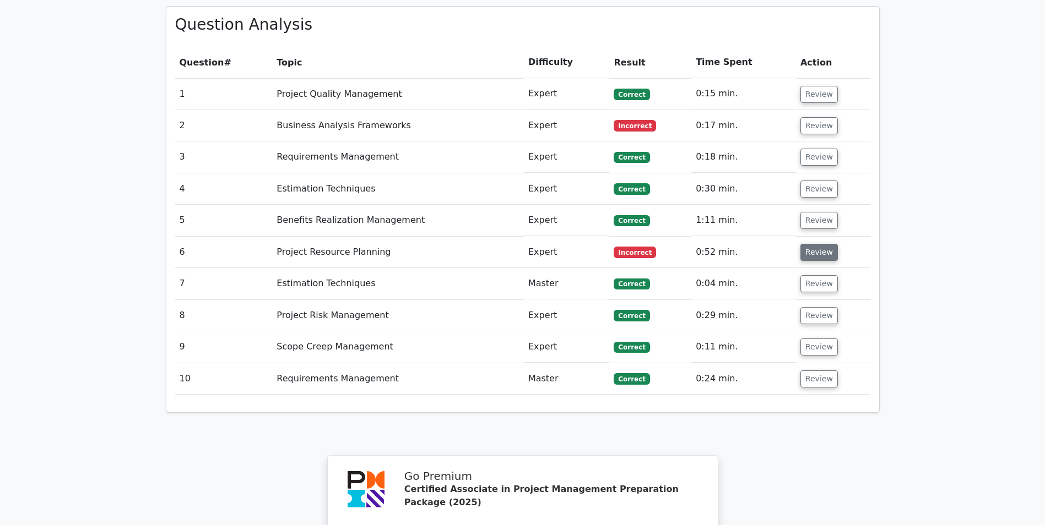
click at [813, 244] on button "Review" at bounding box center [818, 252] width 37 height 17
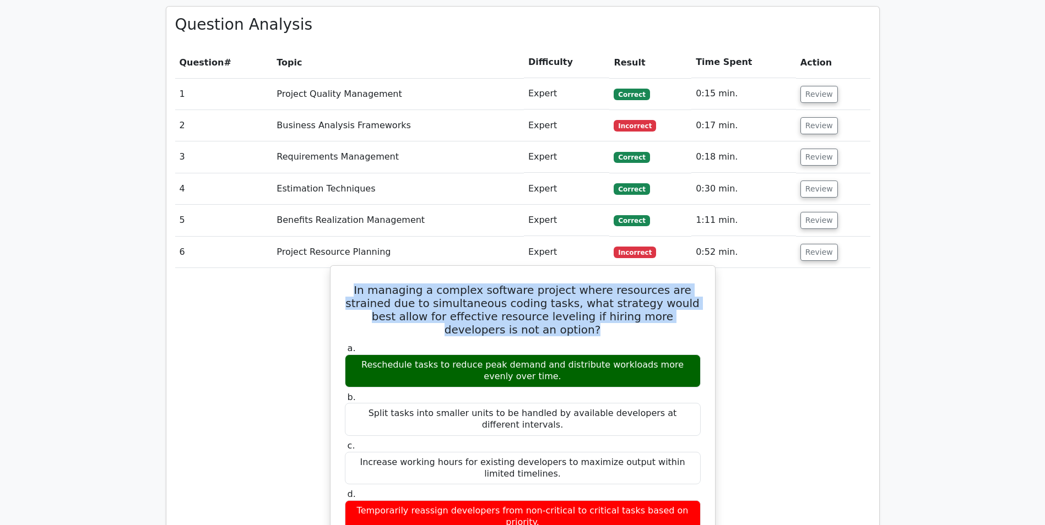
drag, startPoint x: 696, startPoint y: 264, endPoint x: 344, endPoint y: 237, distance: 352.4
click at [344, 284] on h5 "In managing a complex software project where resources are strained due to simu…" at bounding box center [523, 310] width 358 height 53
drag, startPoint x: 344, startPoint y: 237, endPoint x: 375, endPoint y: 245, distance: 31.7
copy h5 "In managing a complex software project where resources are strained due to simu…"
drag, startPoint x: 535, startPoint y: 313, endPoint x: 352, endPoint y: 296, distance: 183.1
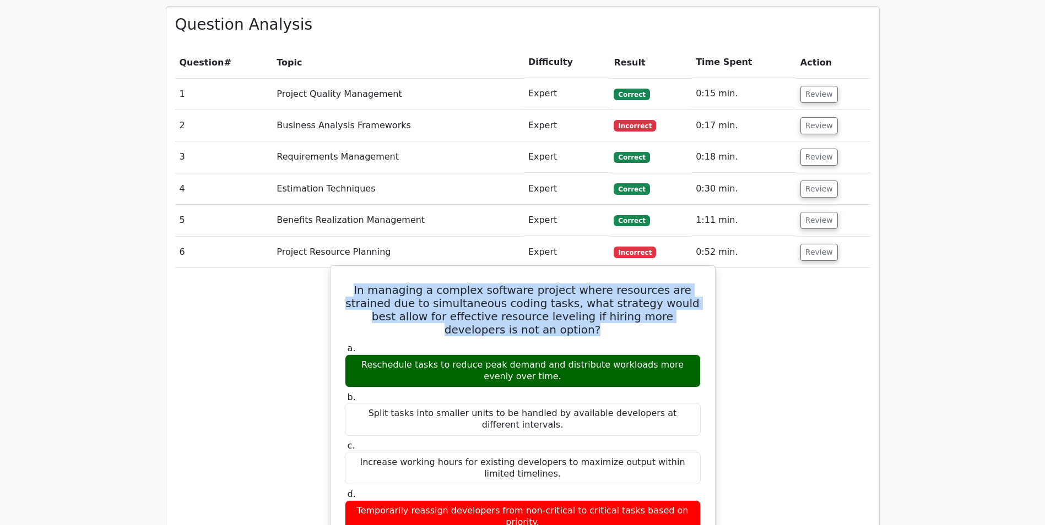
click at [352, 355] on div "Reschedule tasks to reduce peak demand and distribute workloads more evenly ove…" at bounding box center [523, 371] width 356 height 33
drag, startPoint x: 352, startPoint y: 296, endPoint x: 364, endPoint y: 300, distance: 11.9
copy div "Reschedule tasks to reduce peak demand and distribute workloads more evenly ove…"
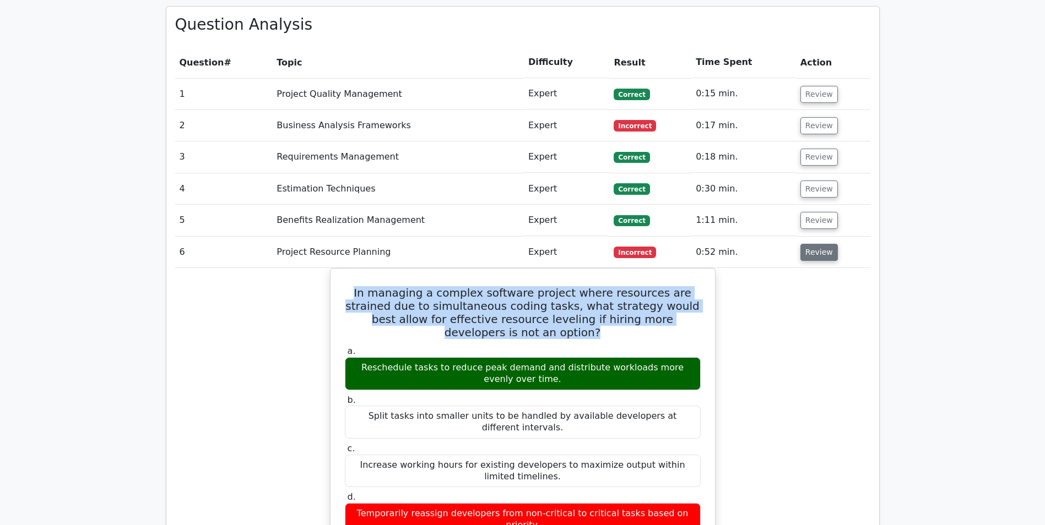
click at [816, 244] on button "Review" at bounding box center [818, 252] width 37 height 17
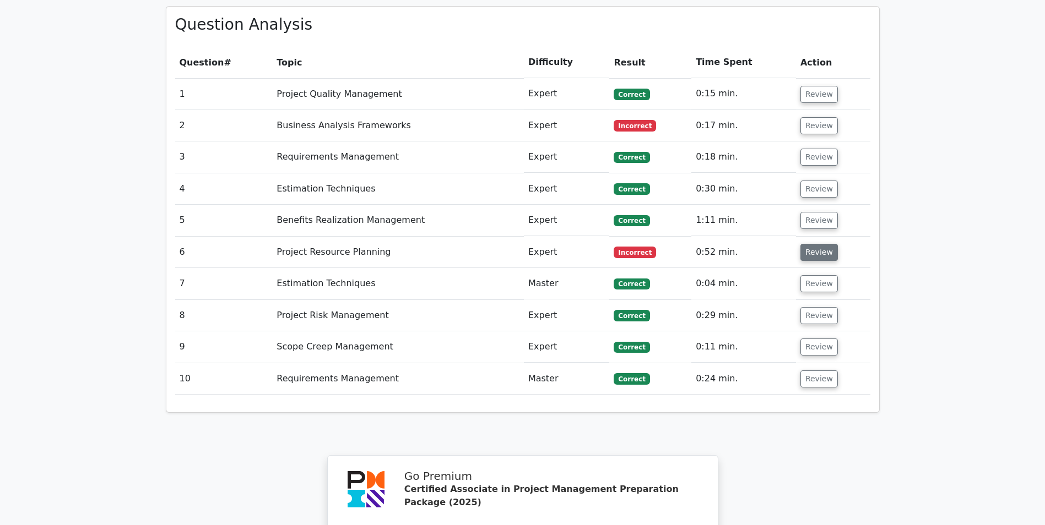
click at [816, 244] on button "Review" at bounding box center [818, 252] width 37 height 17
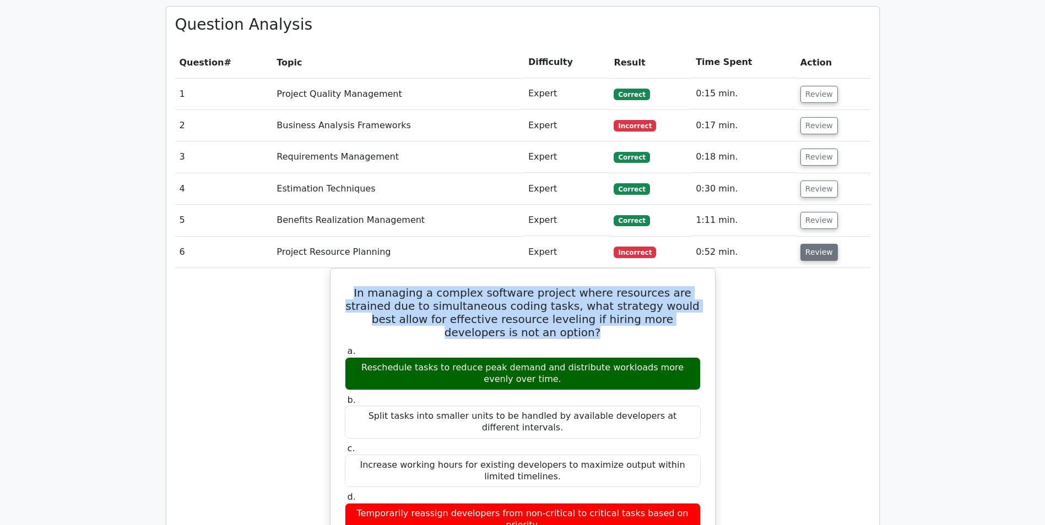
click at [816, 244] on button "Review" at bounding box center [818, 252] width 37 height 17
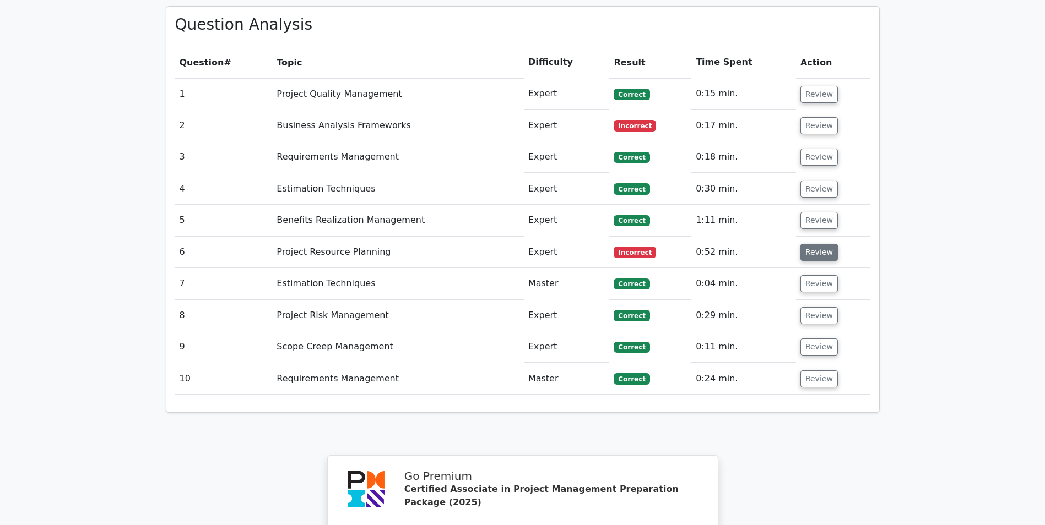
click at [816, 244] on button "Review" at bounding box center [818, 252] width 37 height 17
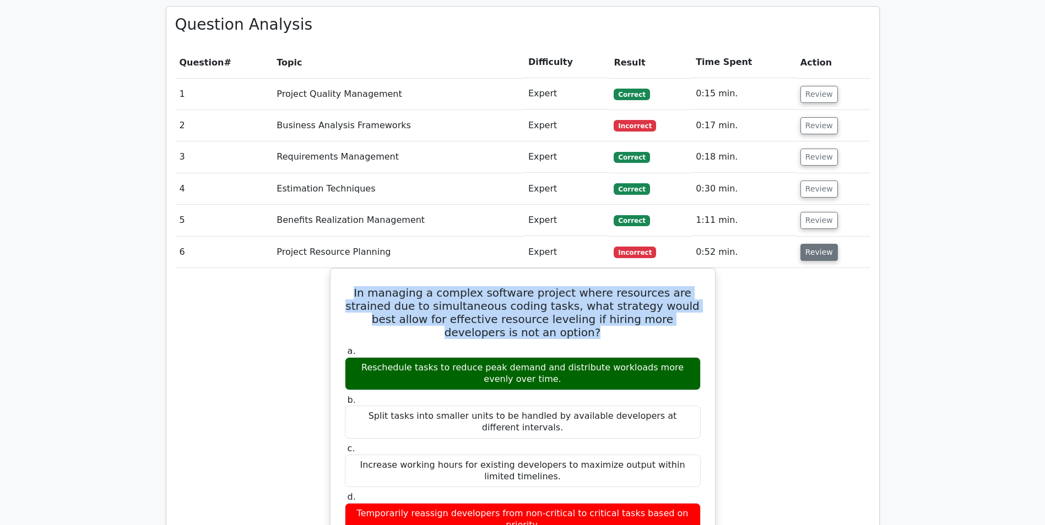
click at [816, 244] on button "Review" at bounding box center [818, 252] width 37 height 17
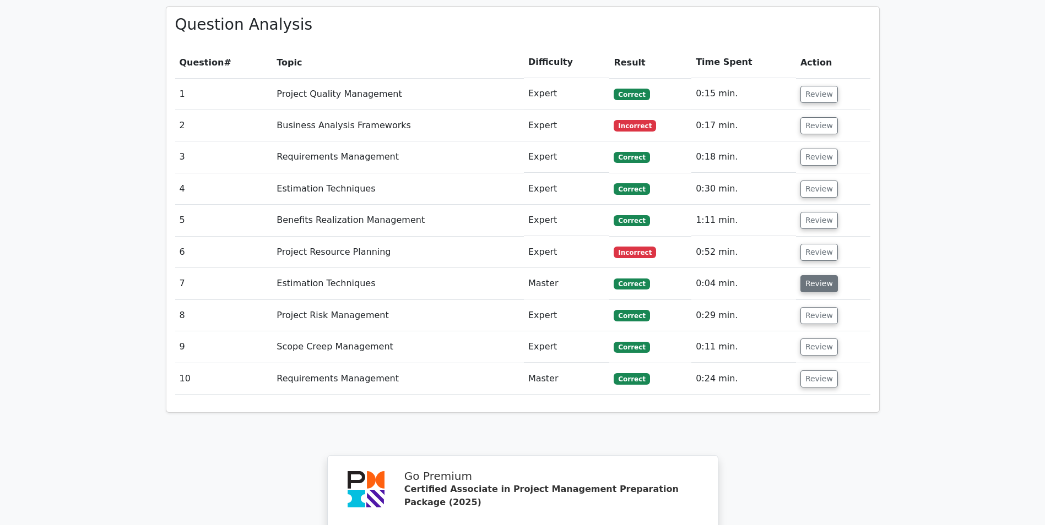
click at [812, 275] on button "Review" at bounding box center [818, 283] width 37 height 17
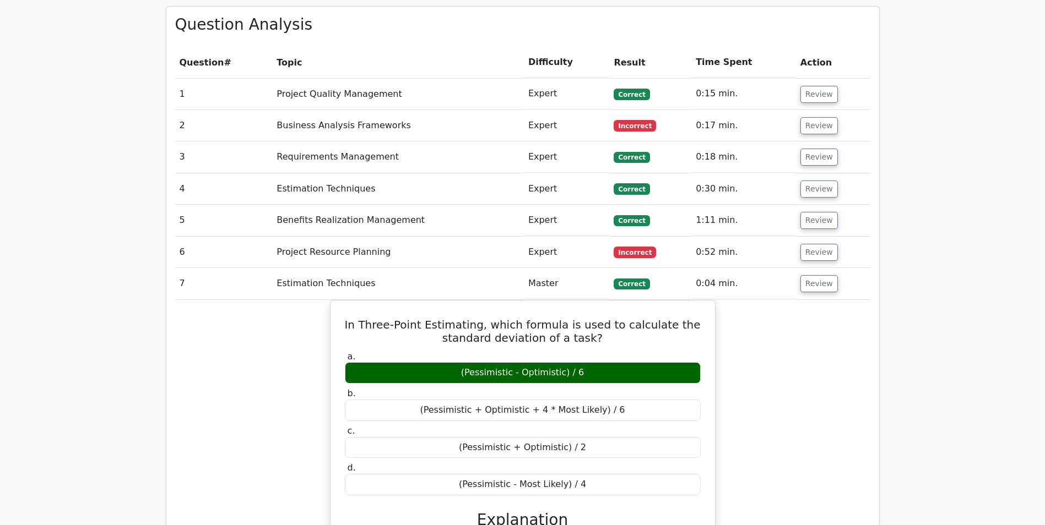
drag, startPoint x: 812, startPoint y: 226, endPoint x: 834, endPoint y: 263, distance: 43.3
click at [815, 275] on button "Review" at bounding box center [818, 283] width 37 height 17
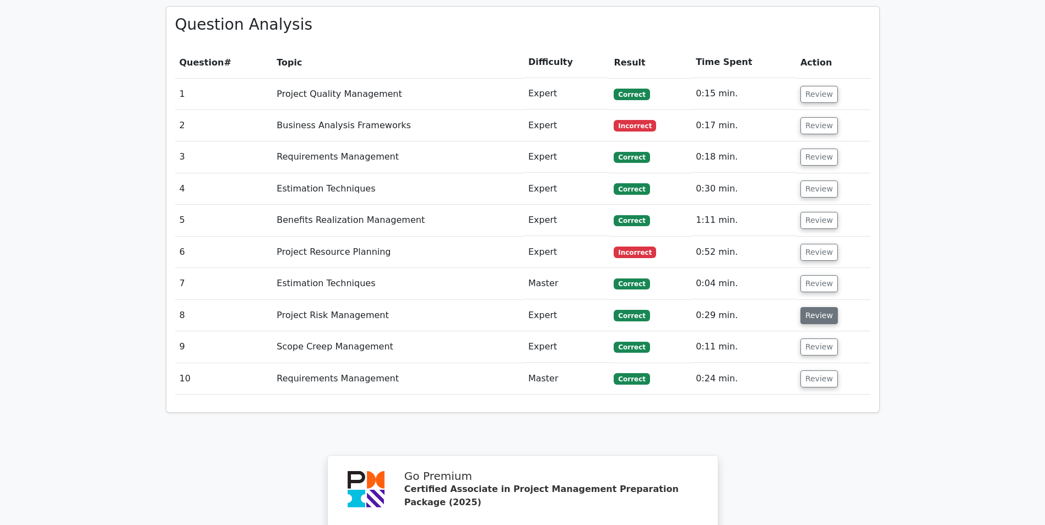
click at [807, 307] on button "Review" at bounding box center [818, 315] width 37 height 17
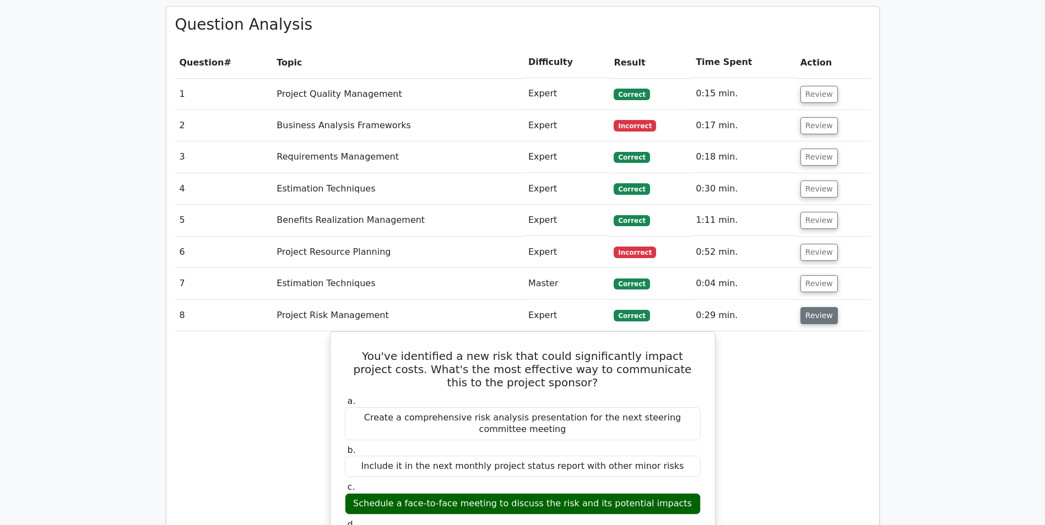
click at [808, 307] on button "Review" at bounding box center [818, 315] width 37 height 17
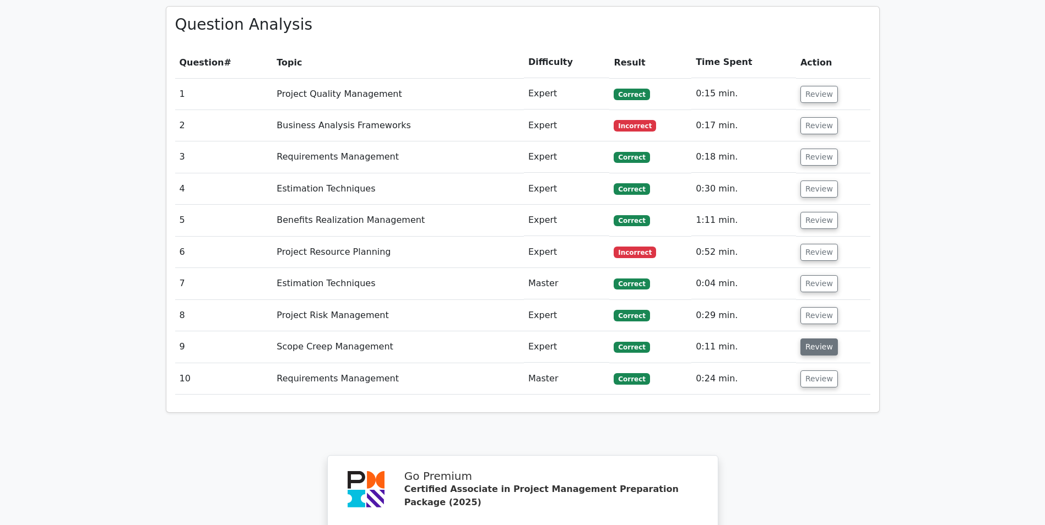
click at [812, 339] on button "Review" at bounding box center [818, 347] width 37 height 17
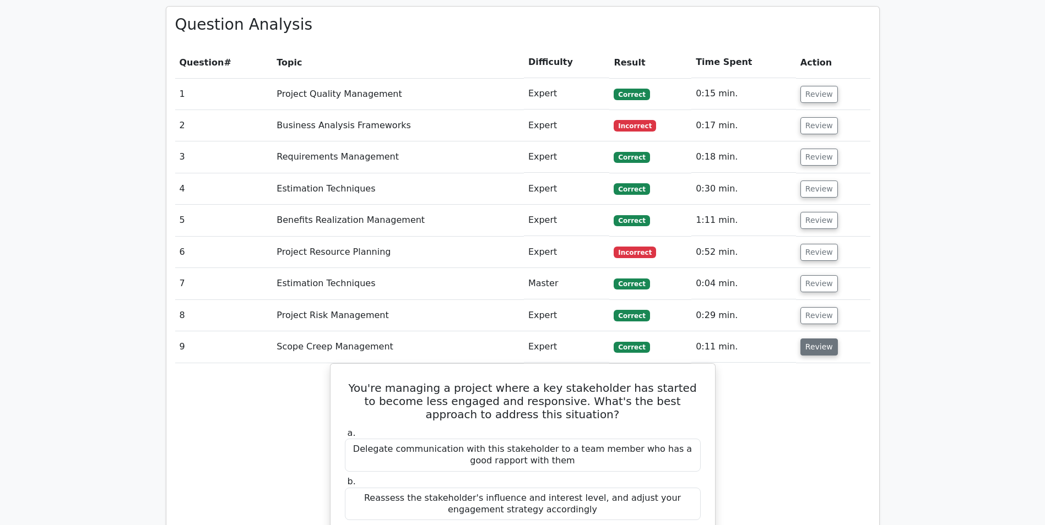
click at [812, 339] on button "Review" at bounding box center [818, 347] width 37 height 17
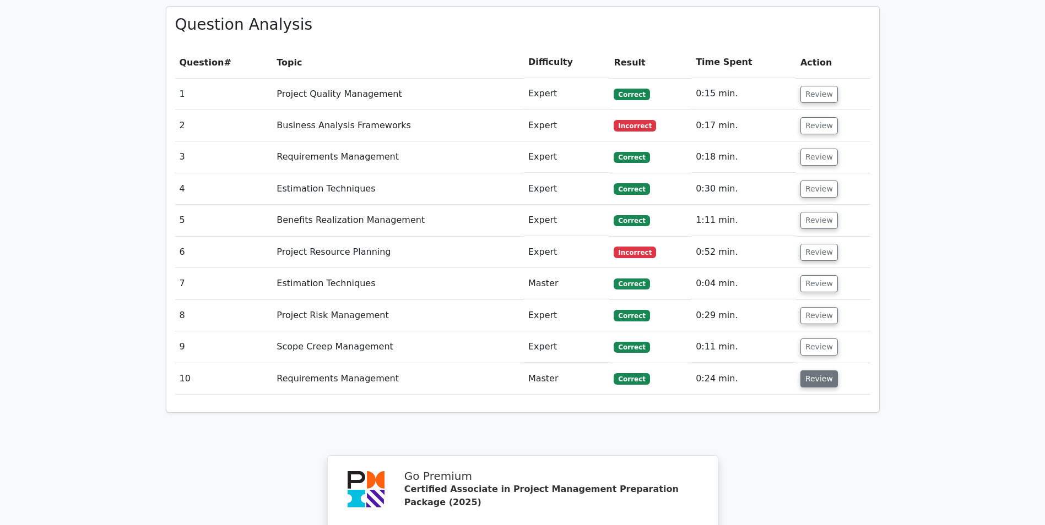
click at [815, 371] on button "Review" at bounding box center [818, 379] width 37 height 17
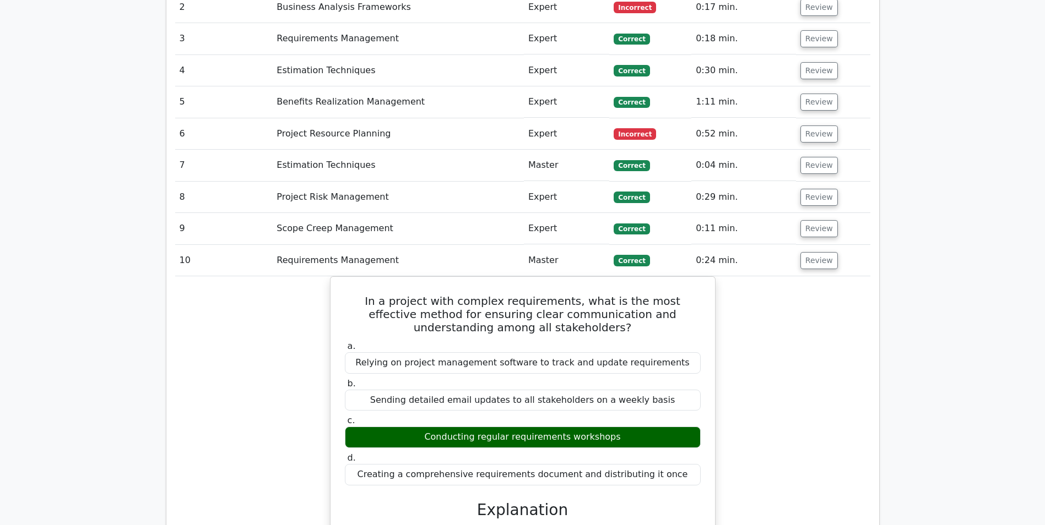
scroll to position [1046, 0]
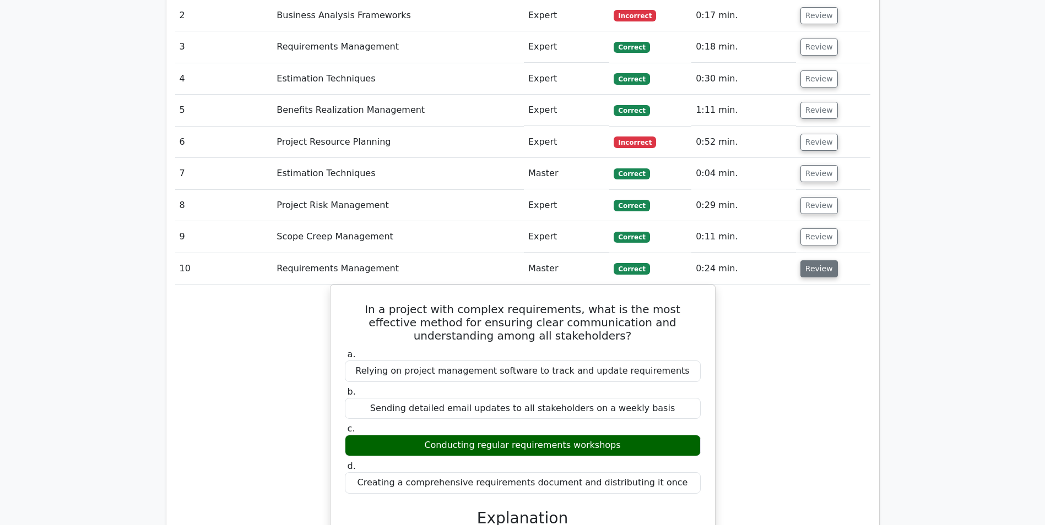
click at [827, 261] on button "Review" at bounding box center [818, 269] width 37 height 17
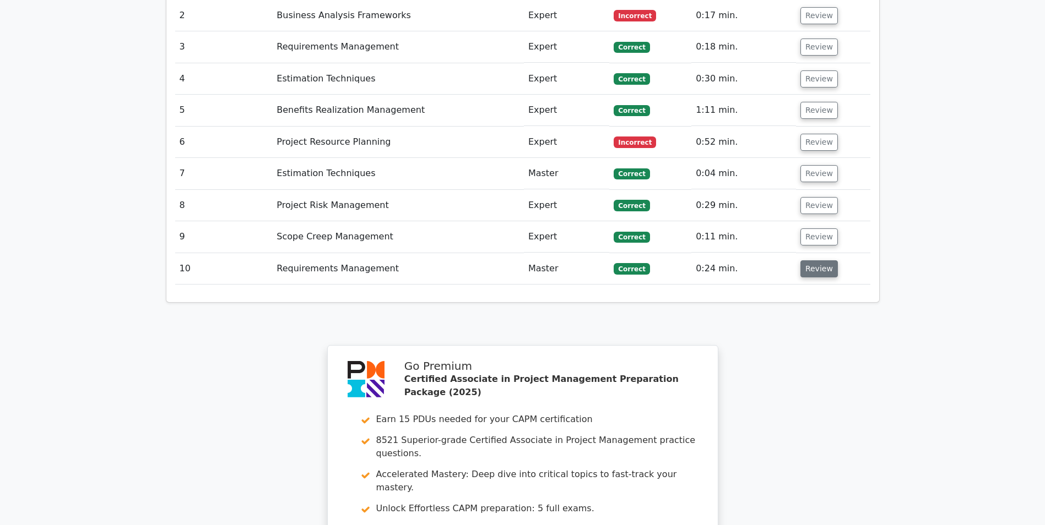
click at [817, 261] on button "Review" at bounding box center [818, 269] width 37 height 17
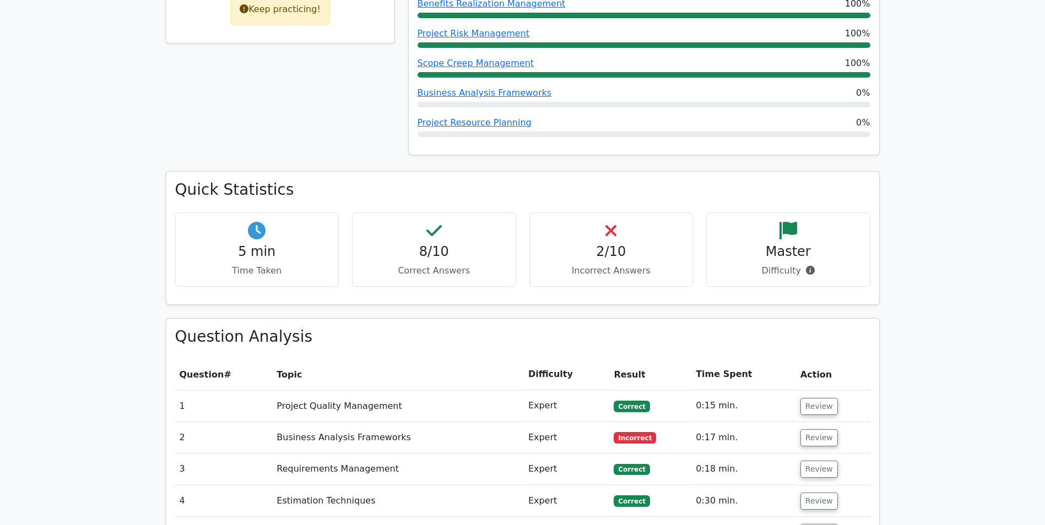
scroll to position [661, 0]
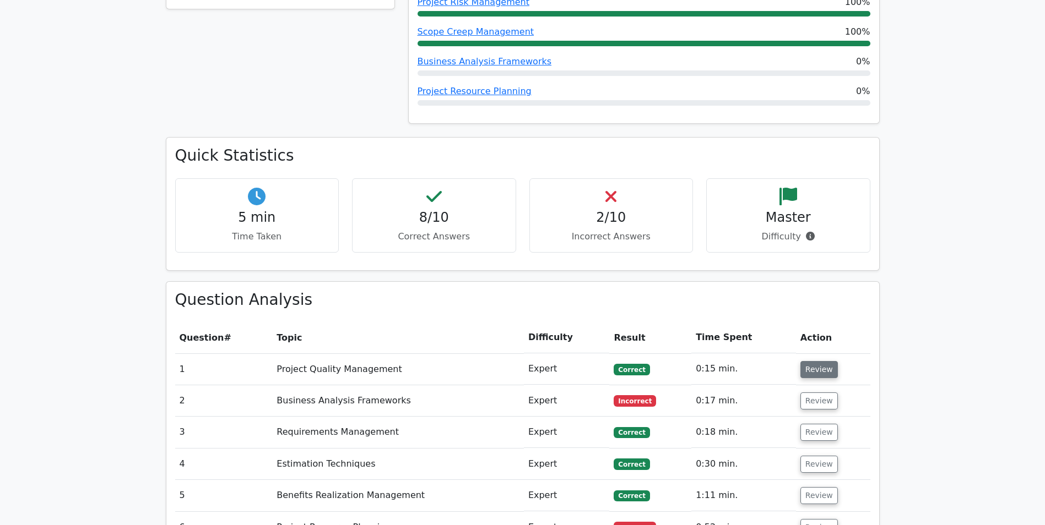
click at [805, 361] on button "Review" at bounding box center [818, 369] width 37 height 17
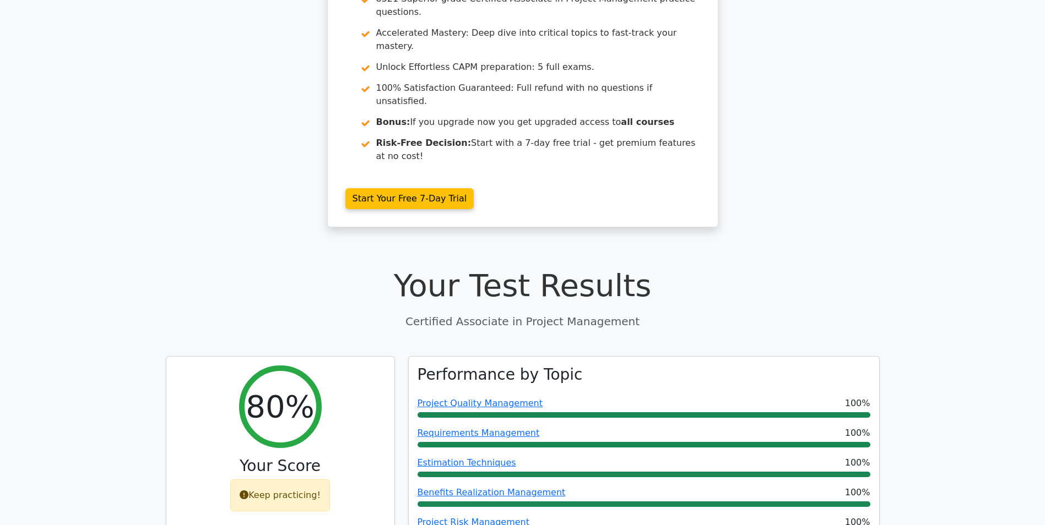
scroll to position [55, 0]
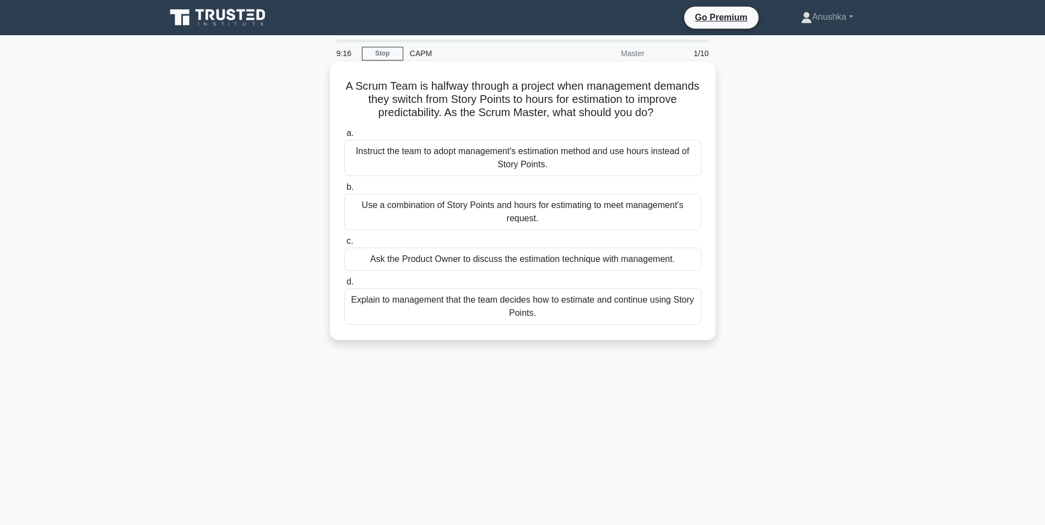
click at [432, 259] on div "Ask the Product Owner to discuss the estimation technique with management." at bounding box center [522, 259] width 357 height 23
click at [344, 245] on input "c. Ask the Product Owner to discuss the estimation technique with management." at bounding box center [344, 241] width 0 height 7
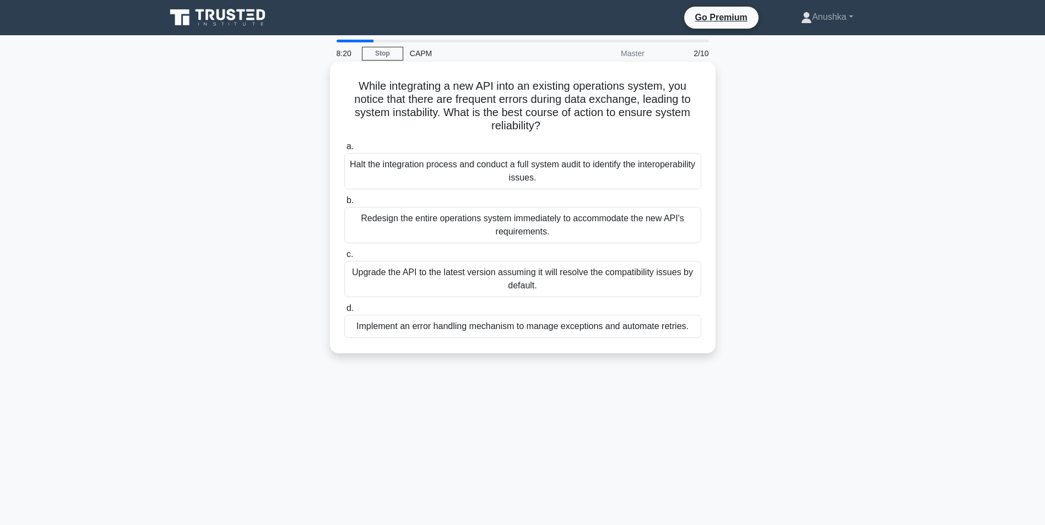
click at [555, 175] on div "Halt the integration process and conduct a full system audit to identify the in…" at bounding box center [522, 171] width 357 height 36
click at [344, 150] on input "a. Halt the integration process and conduct a full system audit to identify the…" at bounding box center [344, 146] width 0 height 7
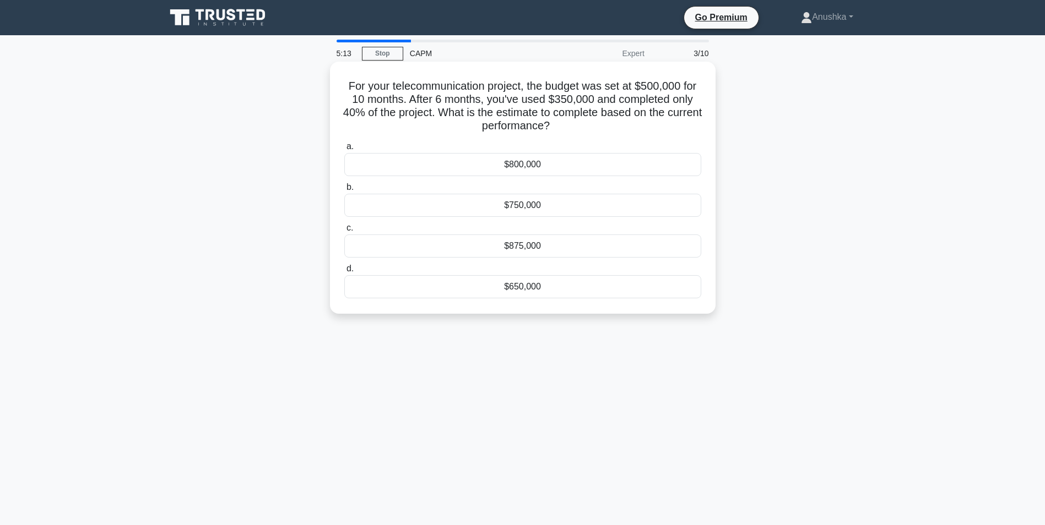
click at [531, 206] on div "$750,000" at bounding box center [522, 205] width 357 height 23
click at [344, 191] on input "b. $750,000" at bounding box center [344, 187] width 0 height 7
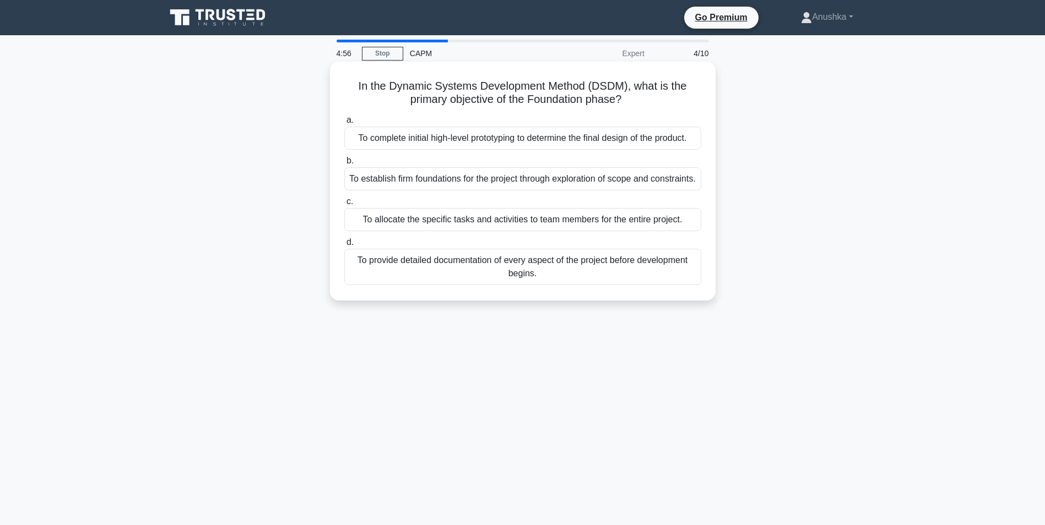
click at [542, 189] on div "To establish firm foundations for the project through exploration of scope and …" at bounding box center [522, 178] width 357 height 23
click at [344, 165] on input "b. To establish firm foundations for the project through exploration of scope a…" at bounding box center [344, 161] width 0 height 7
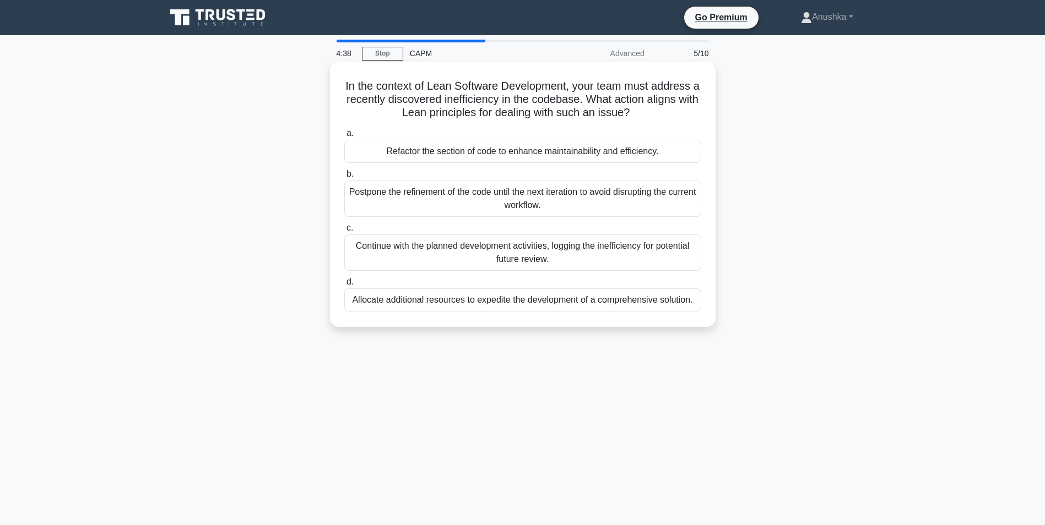
click at [533, 208] on div "Postpone the refinement of the code until the next iteration to avoid disruptin…" at bounding box center [522, 199] width 357 height 36
click at [344, 178] on input "b. Postpone the refinement of the code until the next iteration to avoid disrup…" at bounding box center [344, 174] width 0 height 7
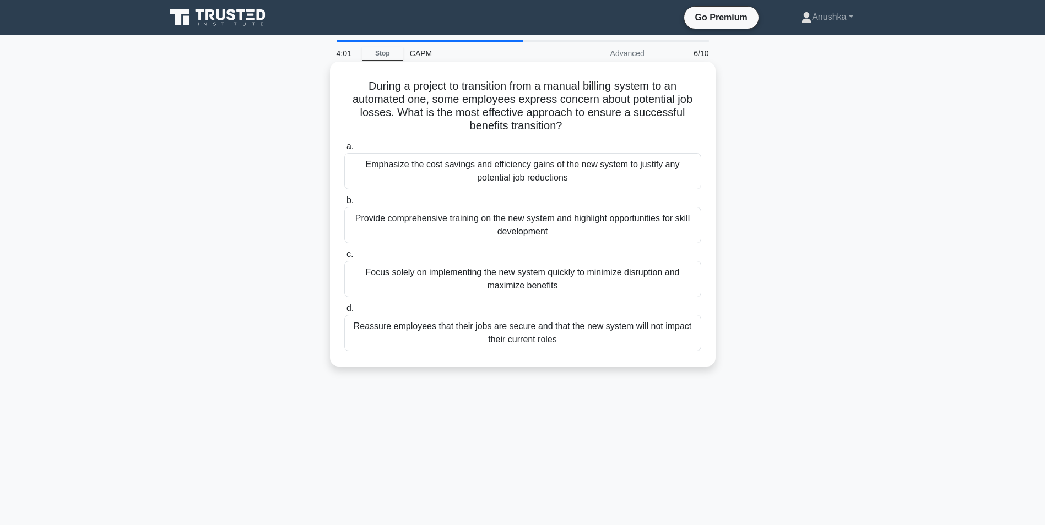
click at [581, 229] on div "Provide comprehensive training on the new system and highlight opportunities fo…" at bounding box center [522, 225] width 357 height 36
click at [344, 204] on input "b. Provide comprehensive training on the new system and highlight opportunities…" at bounding box center [344, 200] width 0 height 7
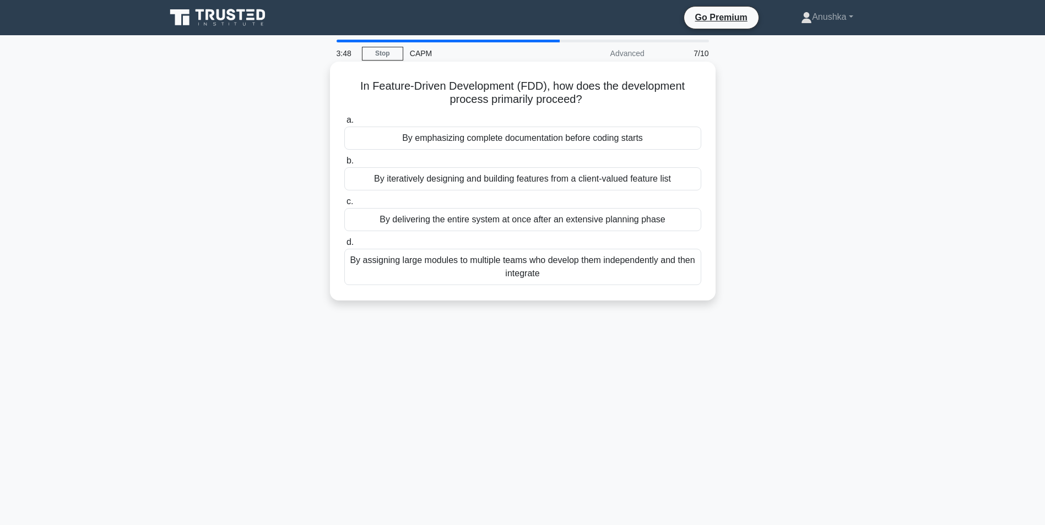
click at [593, 183] on div "By iteratively designing and building features from a client-valued feature list" at bounding box center [522, 178] width 357 height 23
click at [344, 165] on input "b. By iteratively designing and building features from a client-valued feature …" at bounding box center [344, 161] width 0 height 7
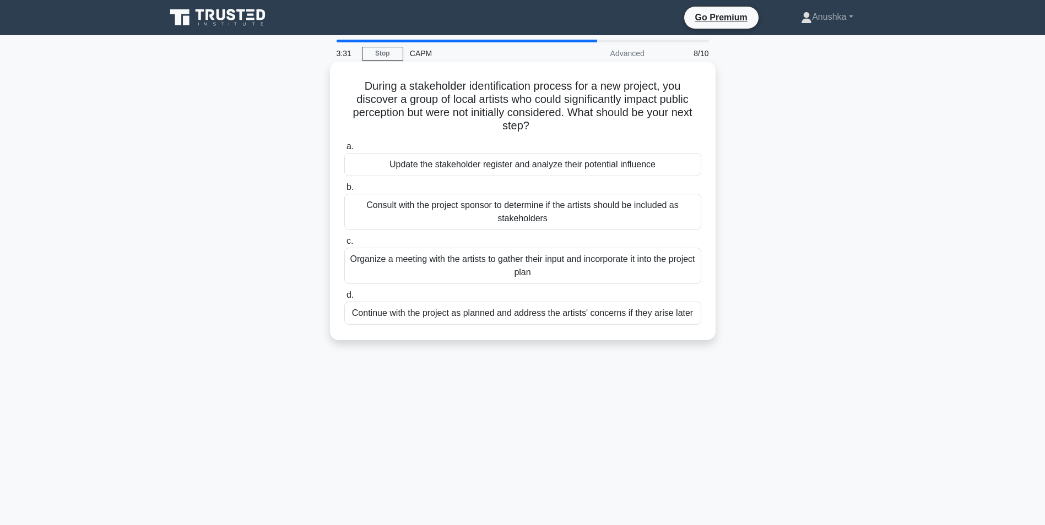
click at [578, 270] on div "Organize a meeting with the artists to gather their input and incorporate it in…" at bounding box center [522, 266] width 357 height 36
click at [344, 245] on input "c. Organize a meeting with the artists to gather their input and incorporate it…" at bounding box center [344, 241] width 0 height 7
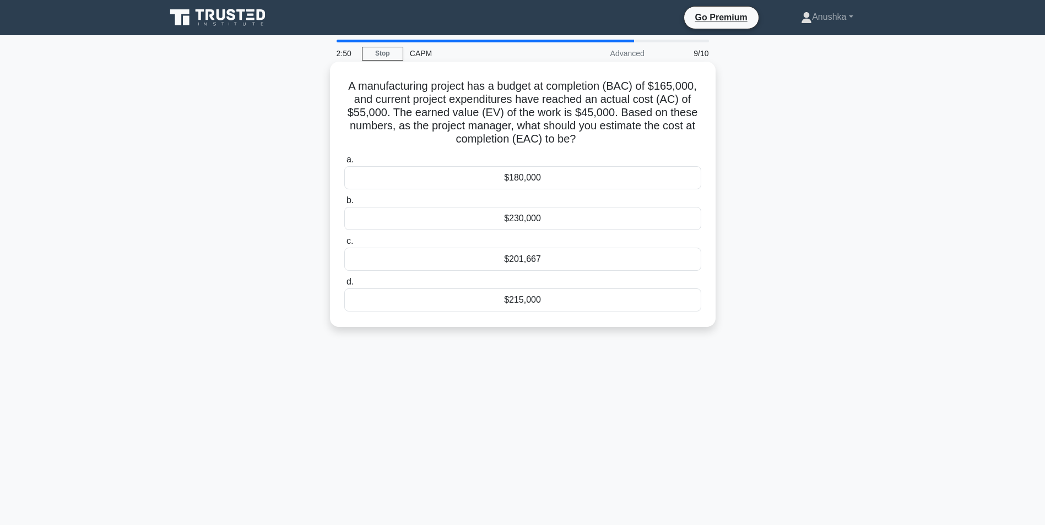
click at [560, 258] on div "$201,667" at bounding box center [522, 259] width 357 height 23
click at [344, 245] on input "c. $201,667" at bounding box center [344, 241] width 0 height 7
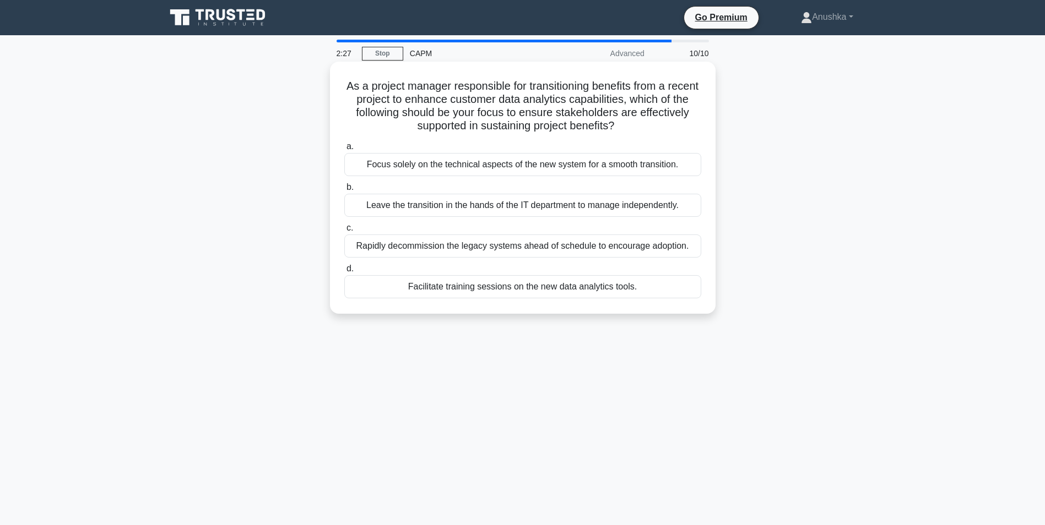
click at [562, 290] on div "Facilitate training sessions on the new data analytics tools." at bounding box center [522, 286] width 357 height 23
click at [344, 273] on input "d. Facilitate training sessions on the new data analytics tools." at bounding box center [344, 268] width 0 height 7
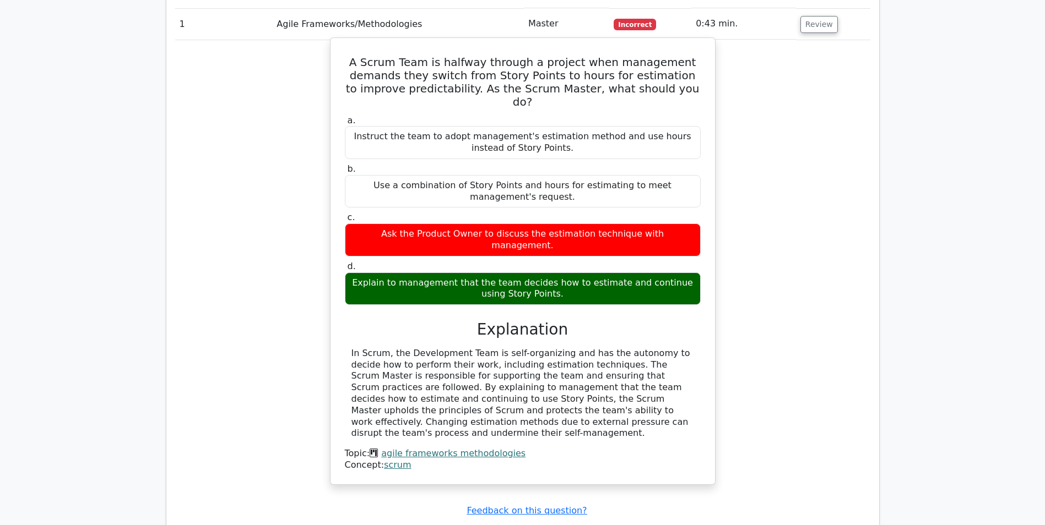
scroll to position [936, 0]
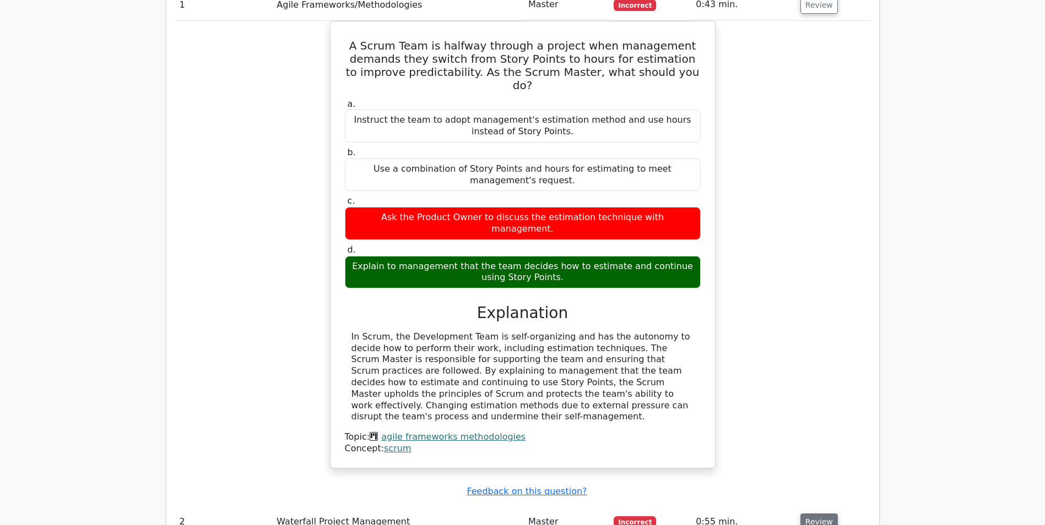
click at [816, 514] on button "Review" at bounding box center [818, 522] width 37 height 17
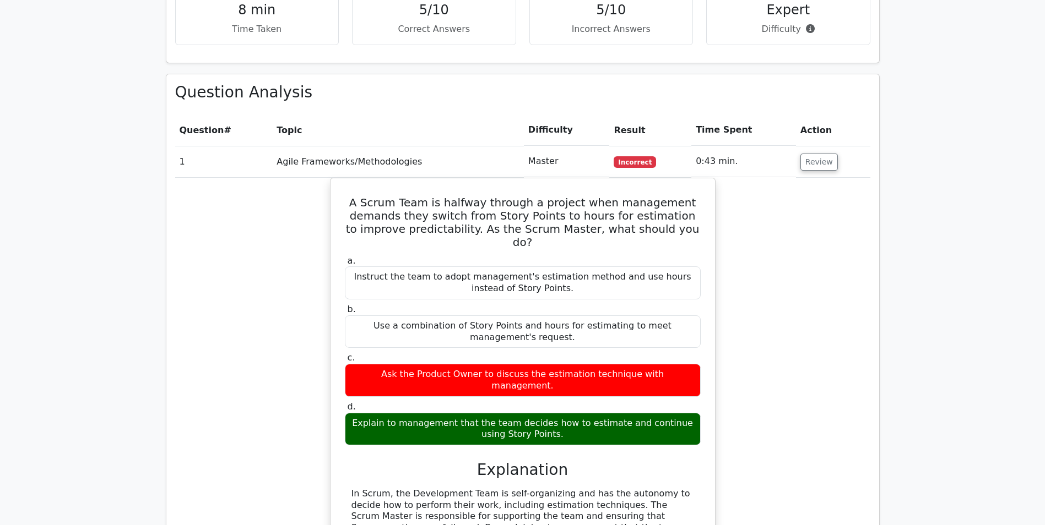
scroll to position [771, 0]
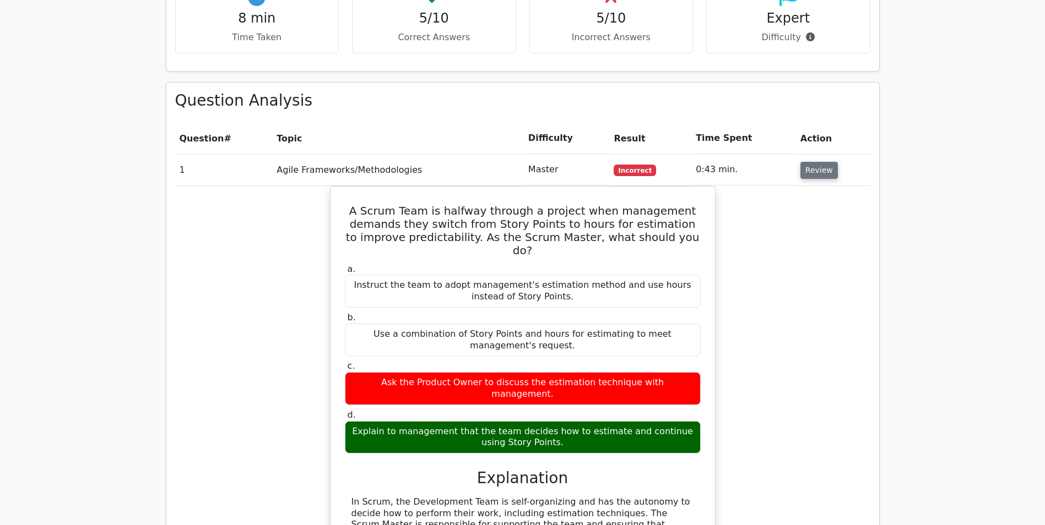
click at [804, 162] on button "Review" at bounding box center [818, 170] width 37 height 17
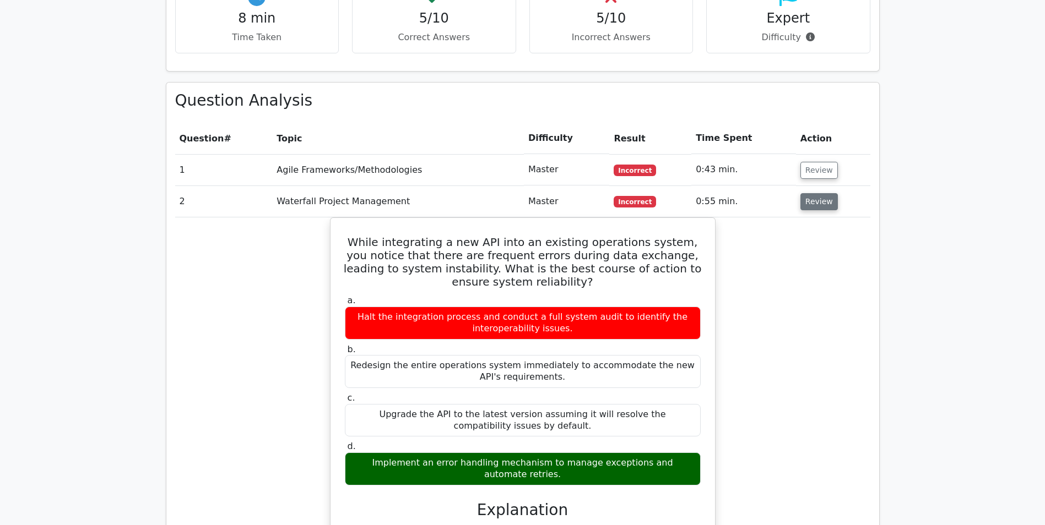
click at [807, 193] on button "Review" at bounding box center [818, 201] width 37 height 17
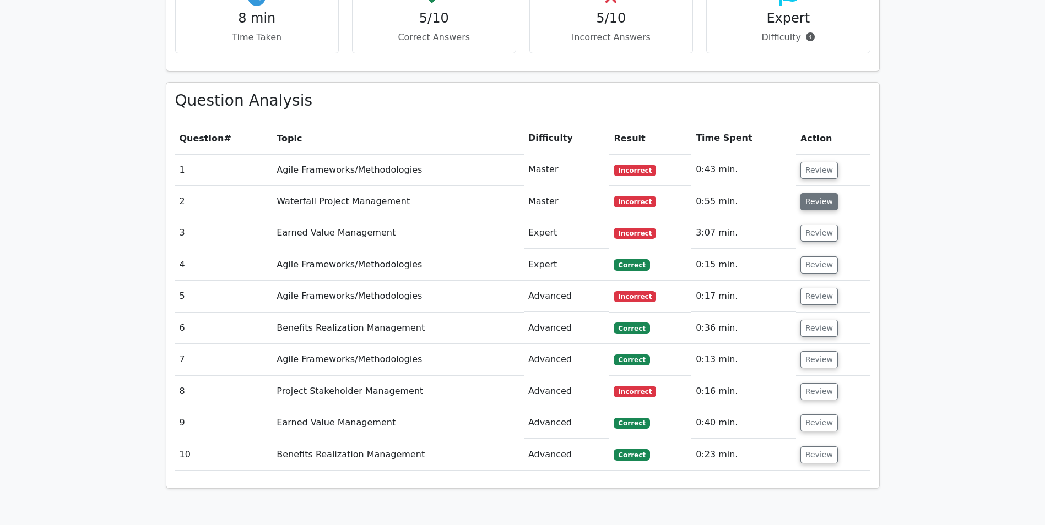
click at [807, 193] on button "Review" at bounding box center [818, 201] width 37 height 17
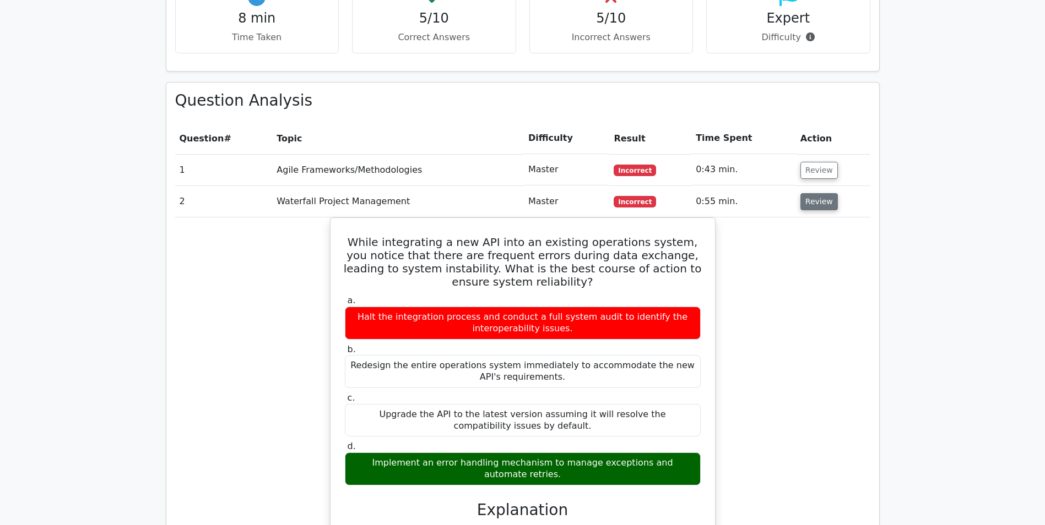
click at [811, 193] on button "Review" at bounding box center [818, 201] width 37 height 17
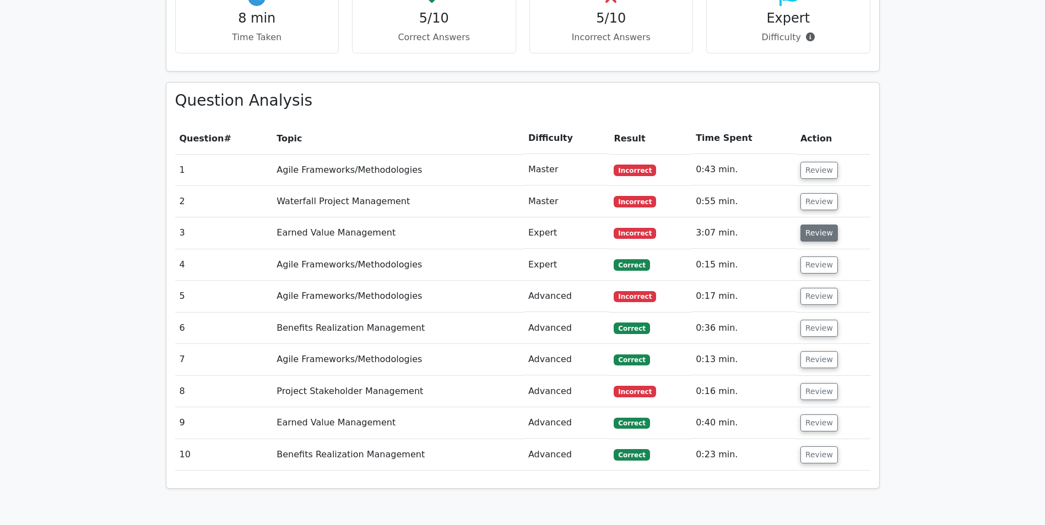
click at [810, 225] on button "Review" at bounding box center [818, 233] width 37 height 17
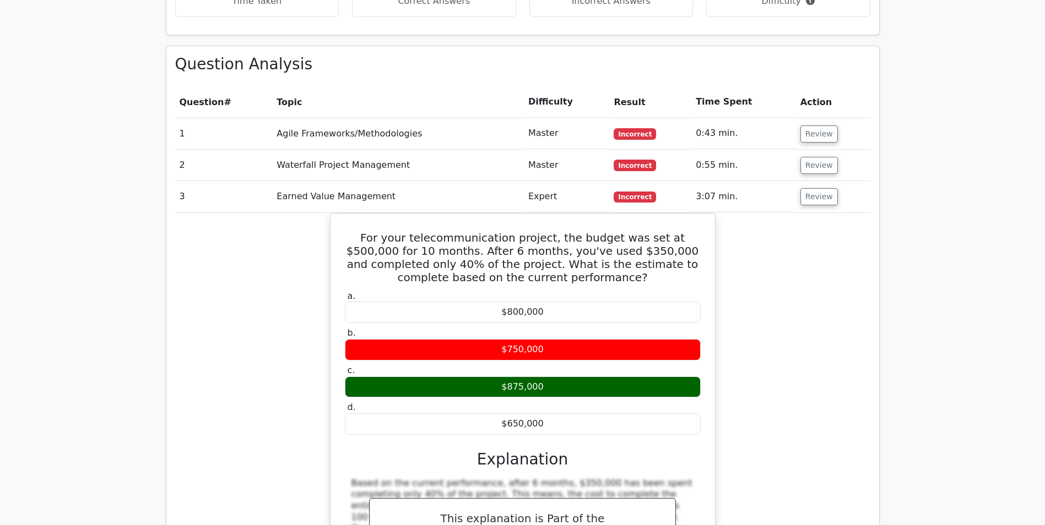
scroll to position [826, 0]
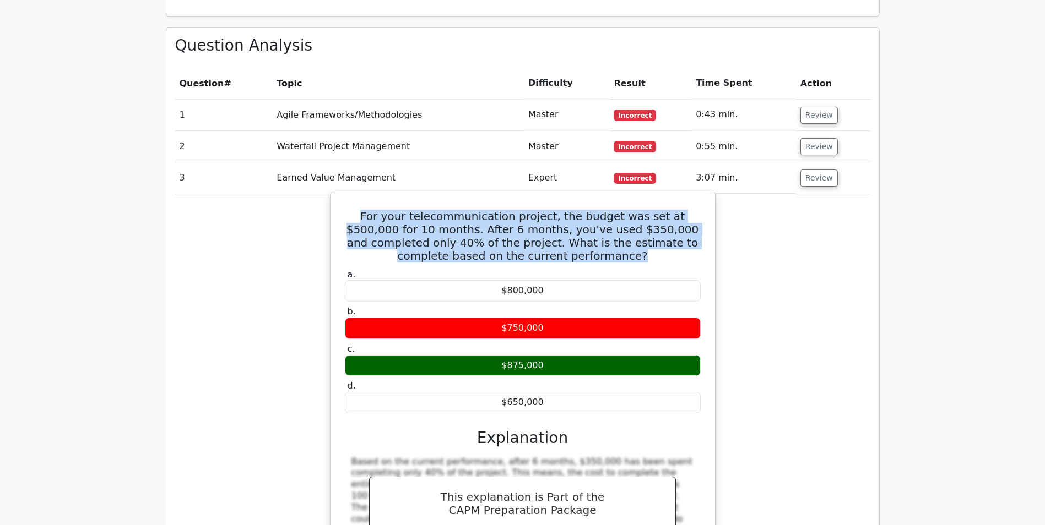
drag, startPoint x: 578, startPoint y: 199, endPoint x: 353, endPoint y: 165, distance: 227.2
click at [353, 210] on h5 "For your telecommunication project, the budget was set at $500,000 for 10 month…" at bounding box center [523, 236] width 358 height 53
click at [627, 210] on h5 "For your telecommunication project, the budget was set at $500,000 for 10 month…" at bounding box center [523, 236] width 358 height 53
drag, startPoint x: 585, startPoint y: 205, endPoint x: 351, endPoint y: 165, distance: 238.0
click at [351, 210] on h5 "For your telecommunication project, the budget was set at $500,000 for 10 month…" at bounding box center [523, 236] width 358 height 53
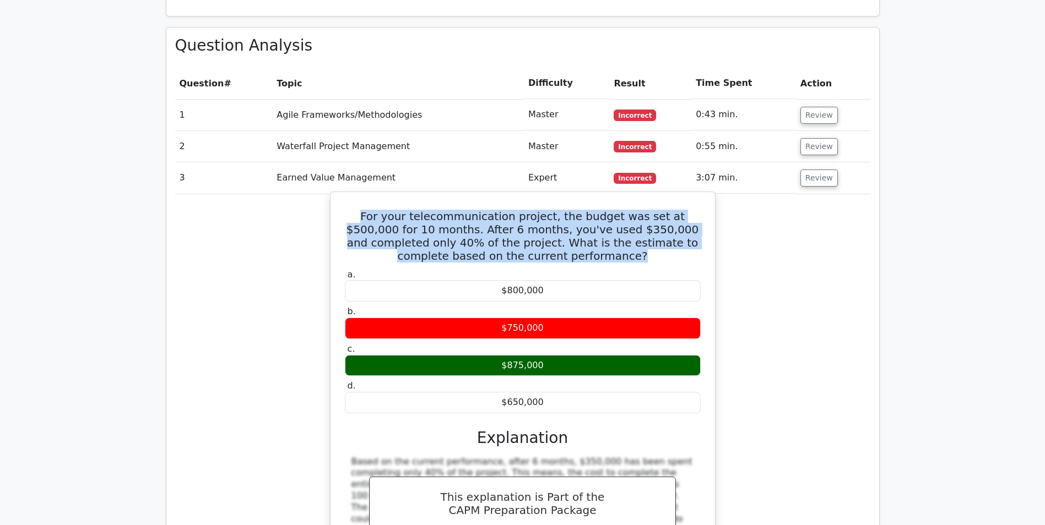
drag, startPoint x: 351, startPoint y: 165, endPoint x: 392, endPoint y: 180, distance: 43.4
copy h5 "For your telecommunication project, the budget was set at $500,000 for 10 month…"
